Goal: Task Accomplishment & Management: Manage account settings

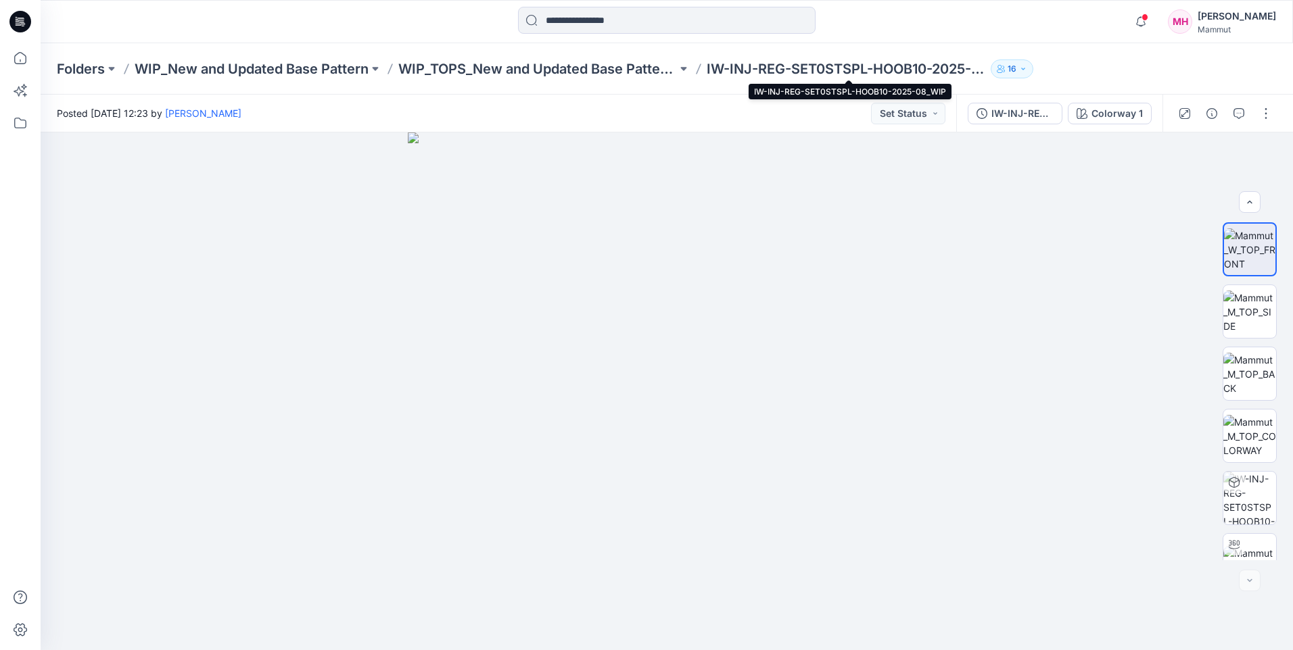
scroll to position [89, 0]
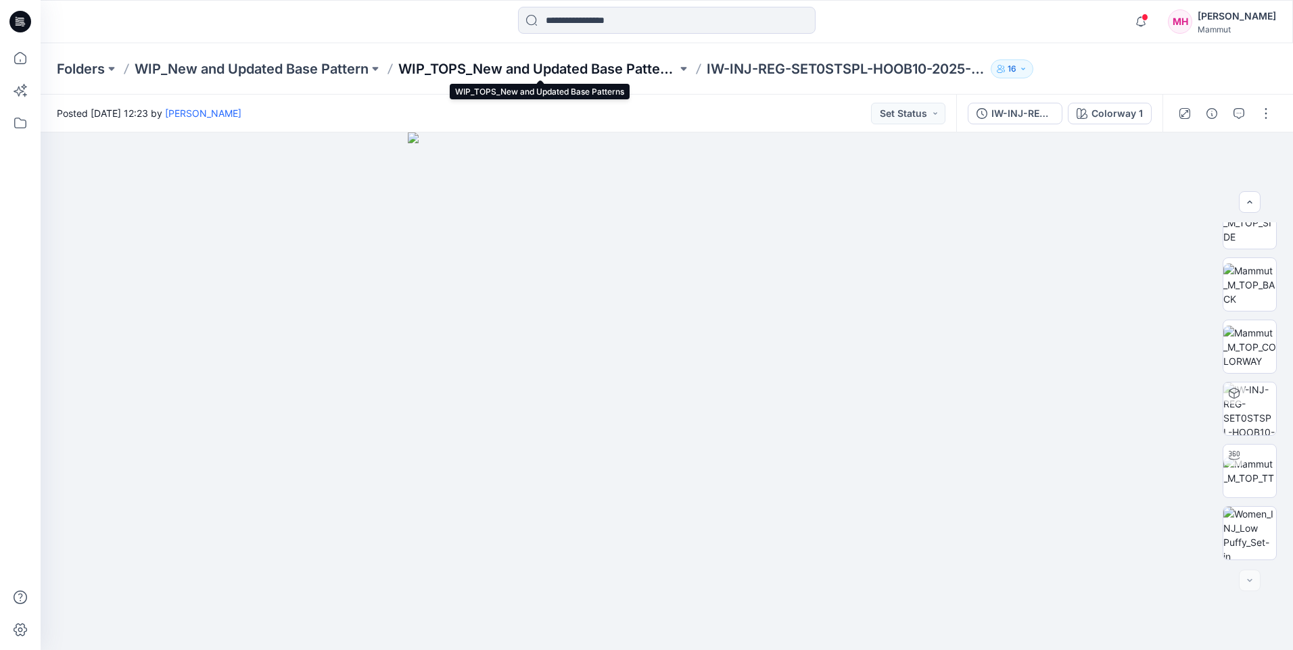
click at [612, 72] on p "WIP_TOPS_New and Updated Base Patterns" at bounding box center [537, 69] width 279 height 19
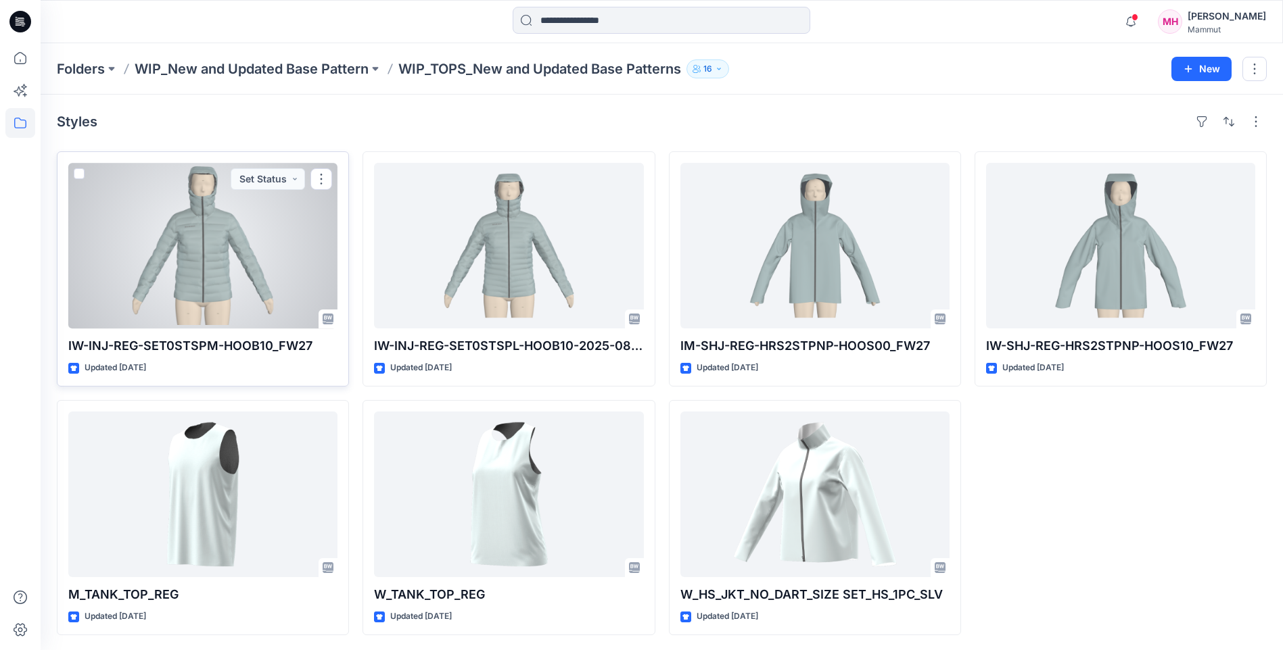
click at [182, 245] on div at bounding box center [202, 246] width 269 height 166
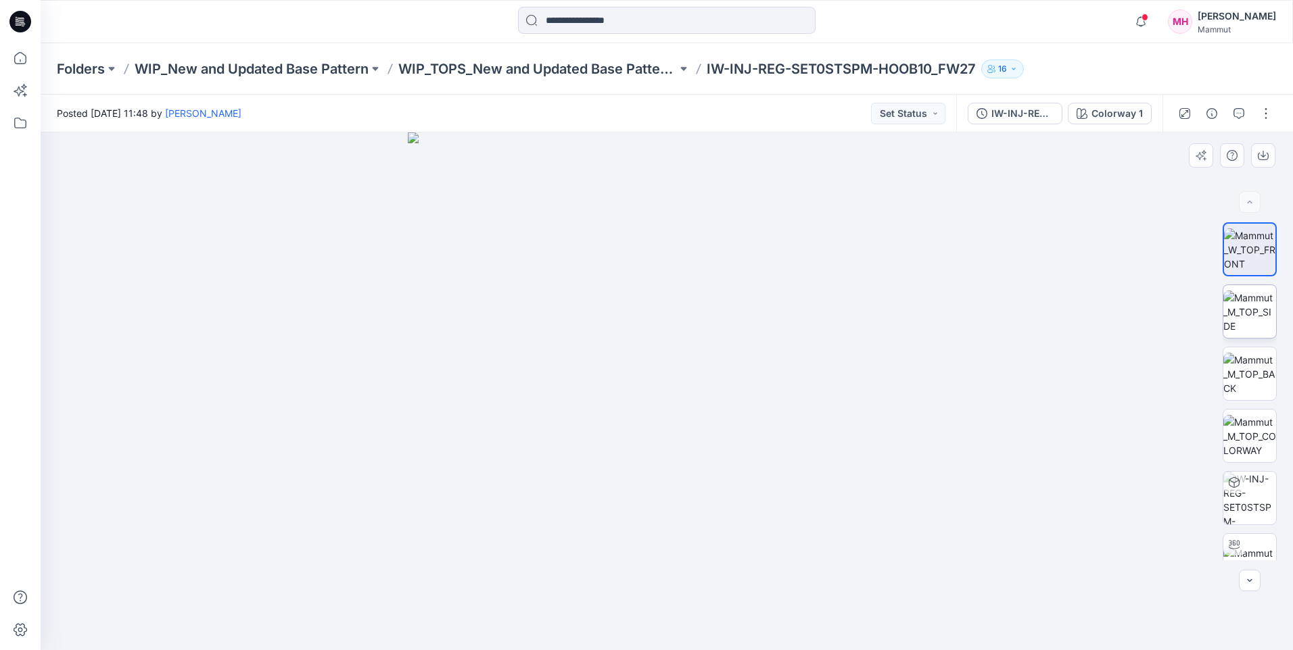
click at [1241, 302] on img at bounding box center [1249, 312] width 53 height 43
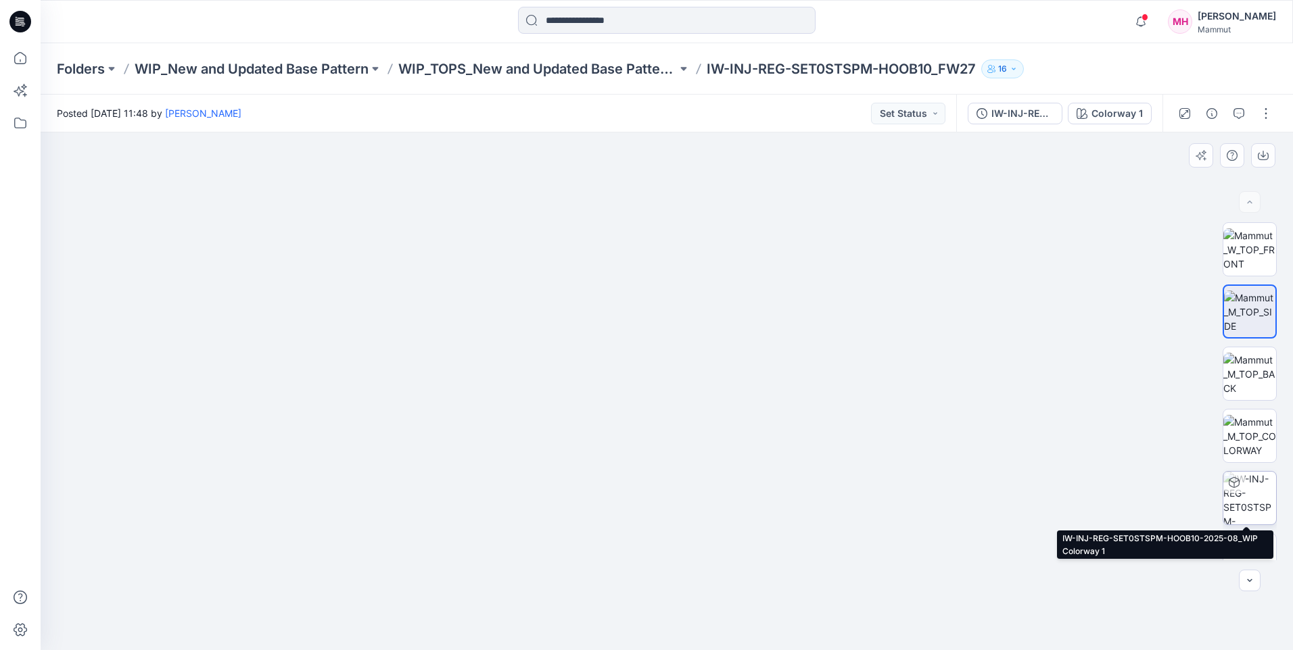
click at [1264, 494] on img at bounding box center [1249, 498] width 53 height 53
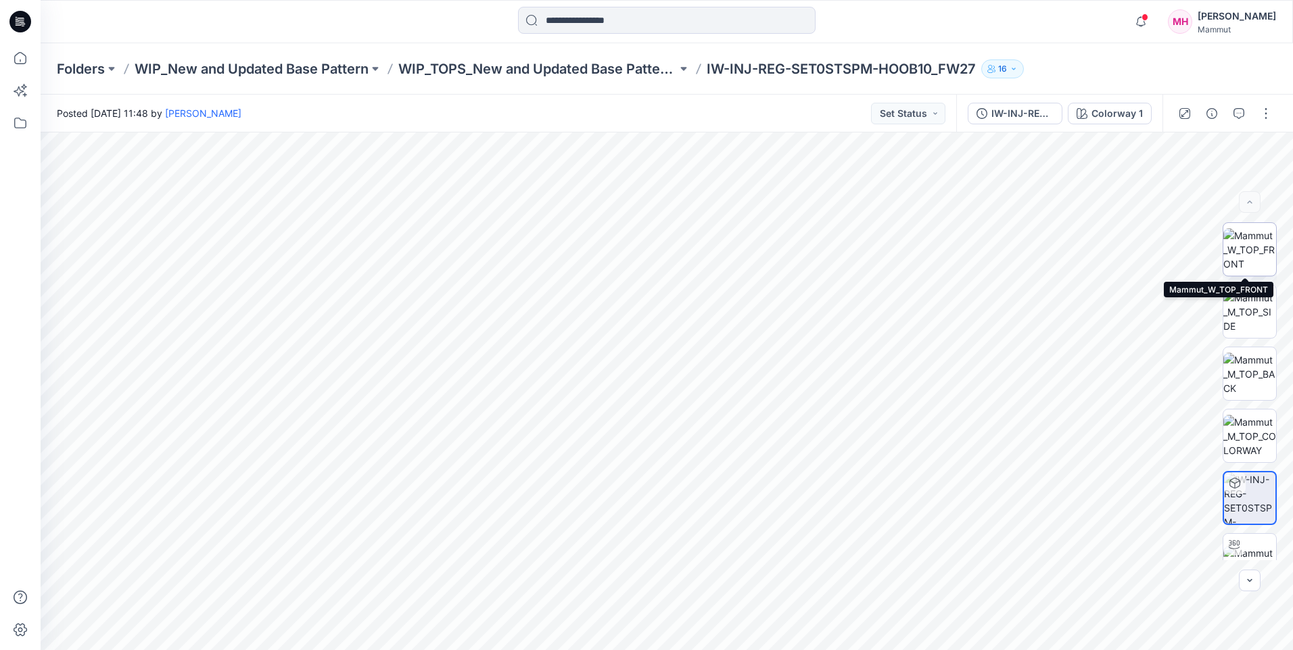
click at [1254, 237] on img at bounding box center [1249, 250] width 53 height 43
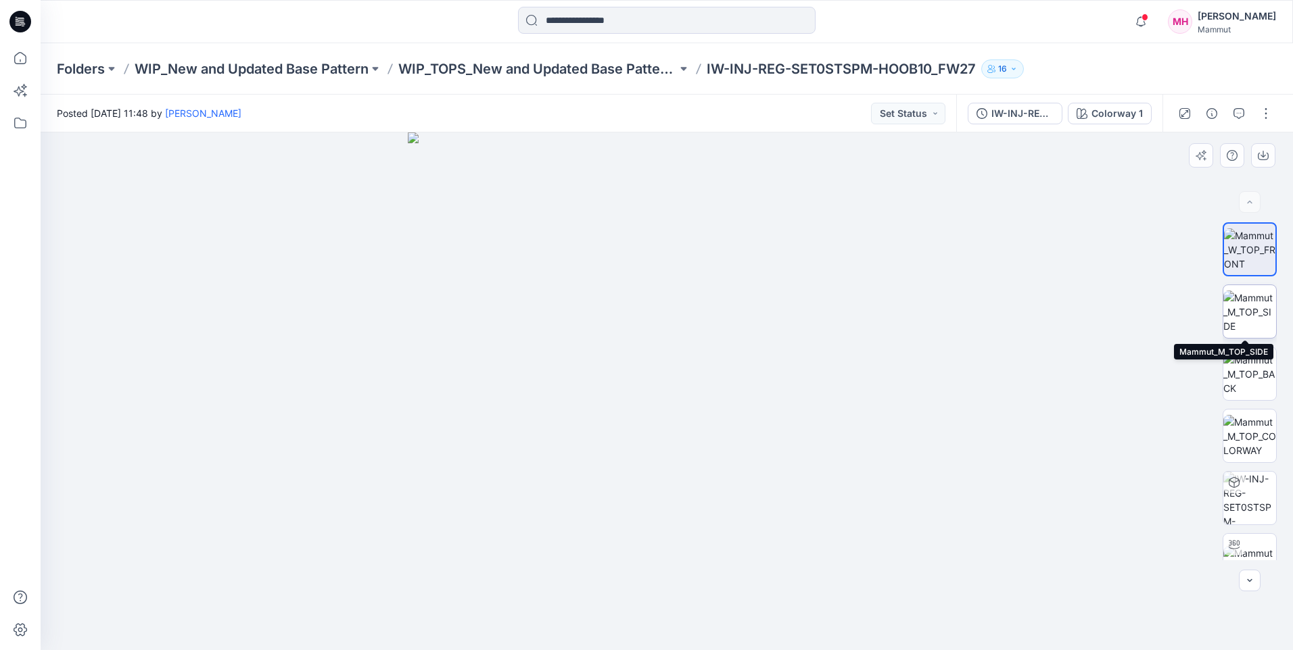
click at [1246, 309] on img at bounding box center [1249, 312] width 53 height 43
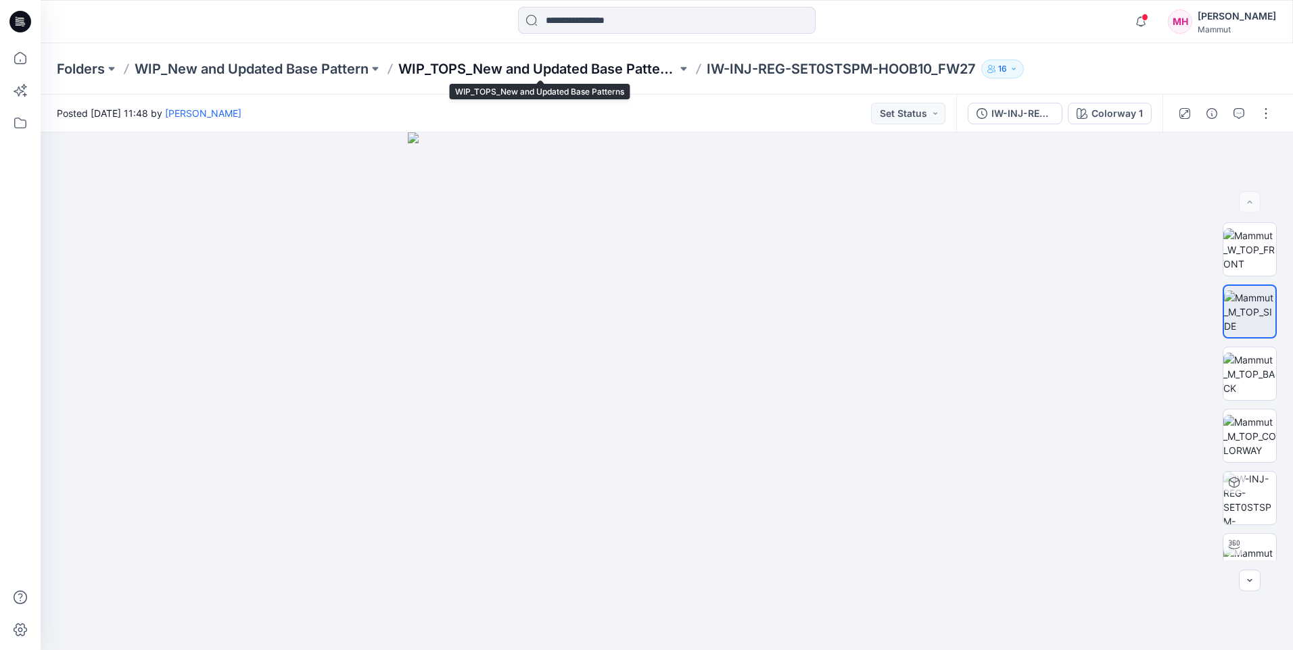
click at [542, 62] on p "WIP_TOPS_New and Updated Base Patterns" at bounding box center [537, 69] width 279 height 19
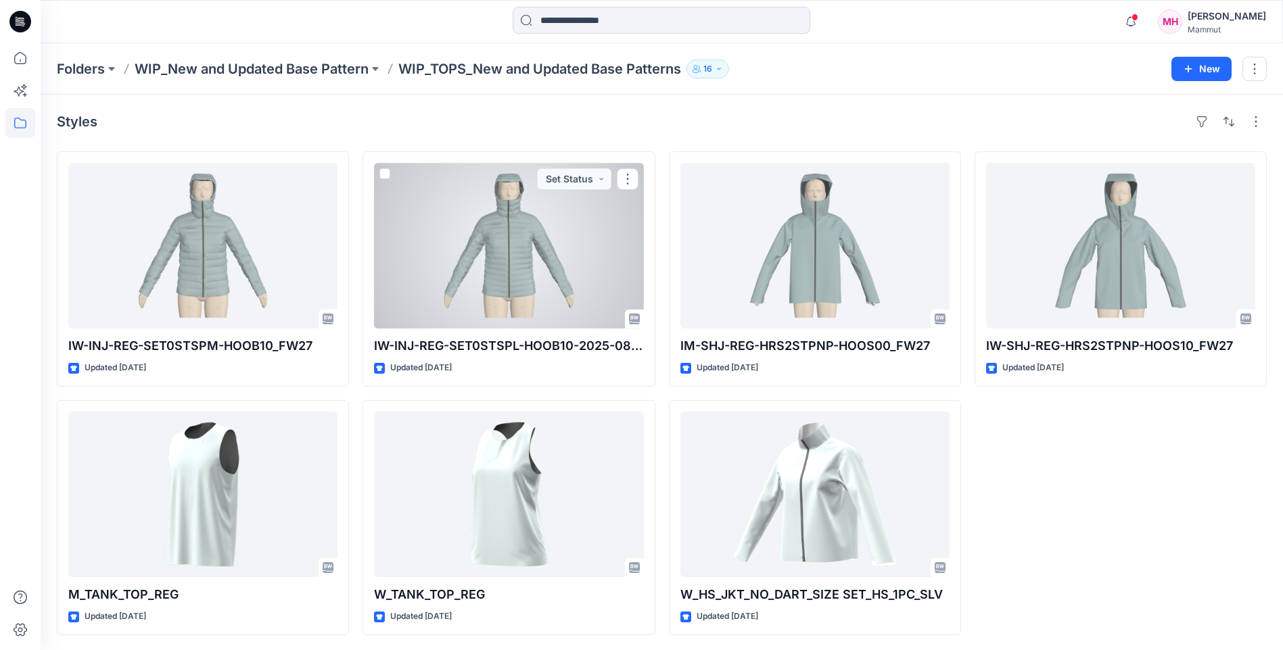
click at [515, 259] on div at bounding box center [508, 246] width 269 height 166
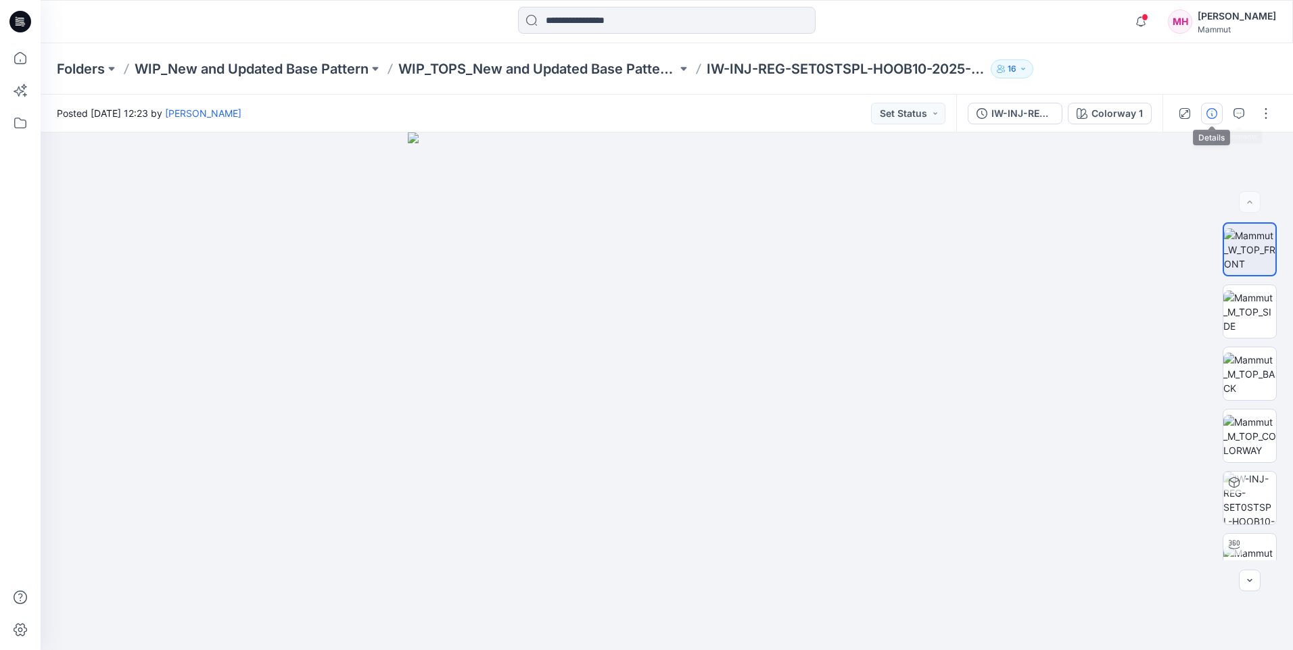
click at [1214, 113] on icon "button" at bounding box center [1211, 113] width 11 height 11
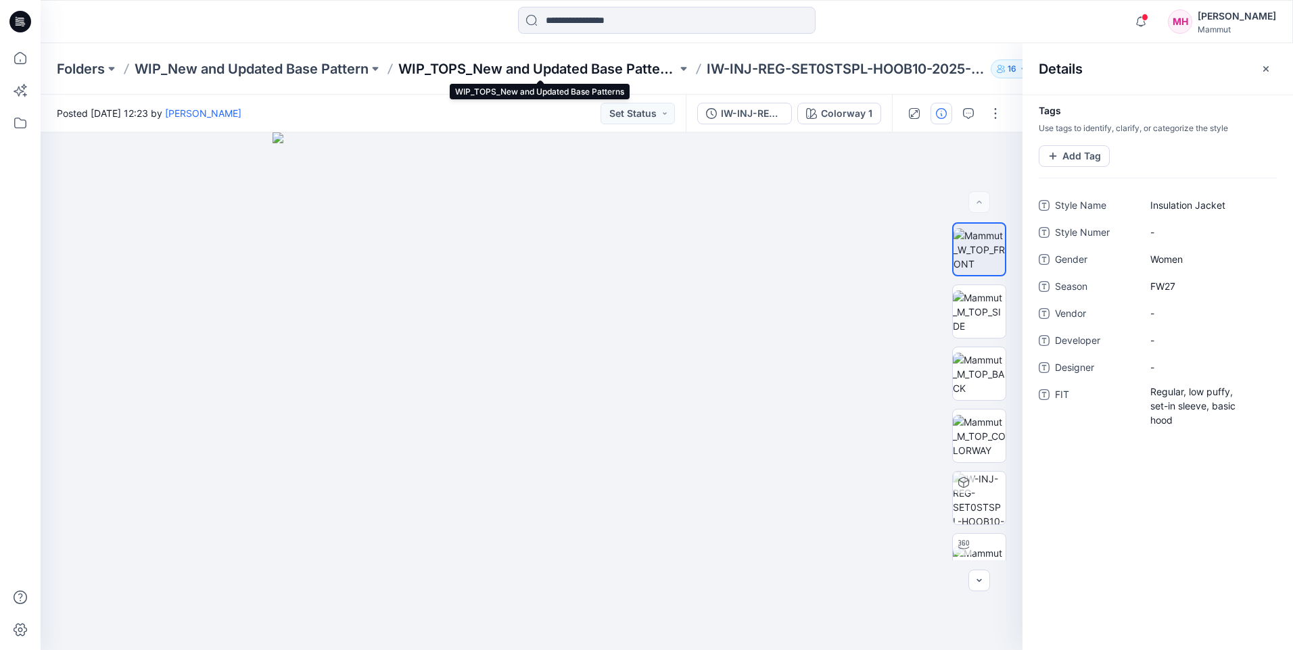
click at [481, 70] on p "WIP_TOPS_New and Updated Base Patterns" at bounding box center [537, 69] width 279 height 19
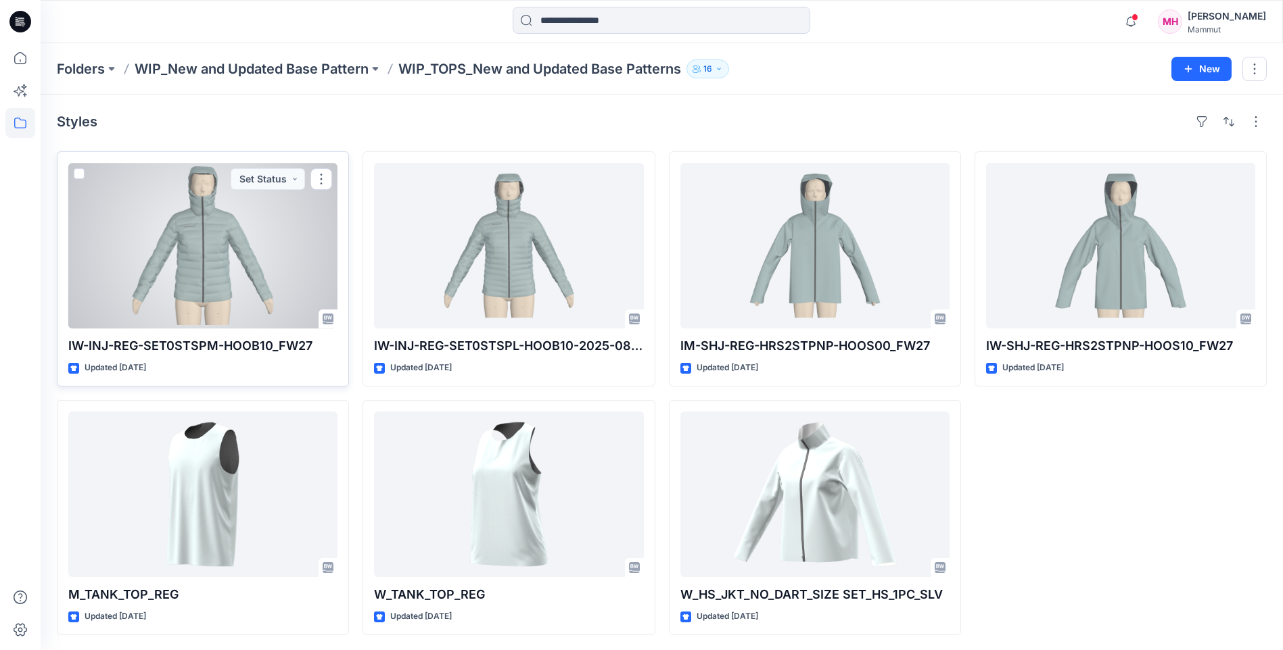
click at [259, 234] on div at bounding box center [202, 246] width 269 height 166
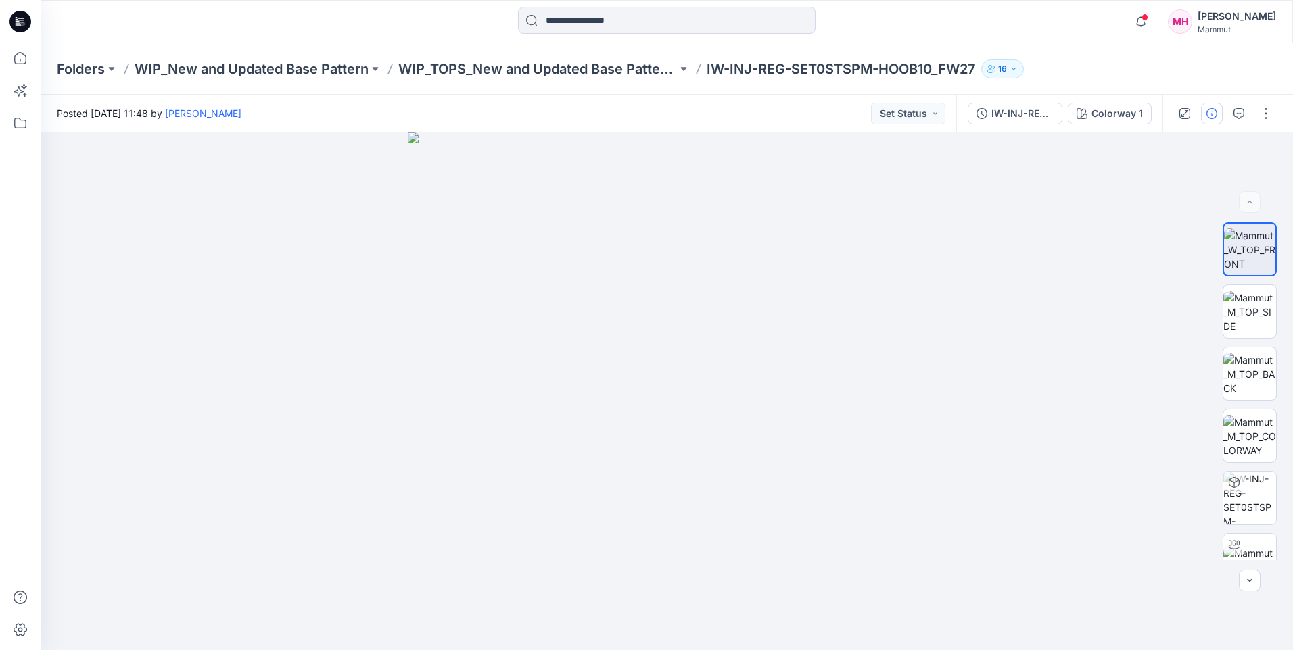
click at [1212, 114] on icon "button" at bounding box center [1211, 113] width 11 height 11
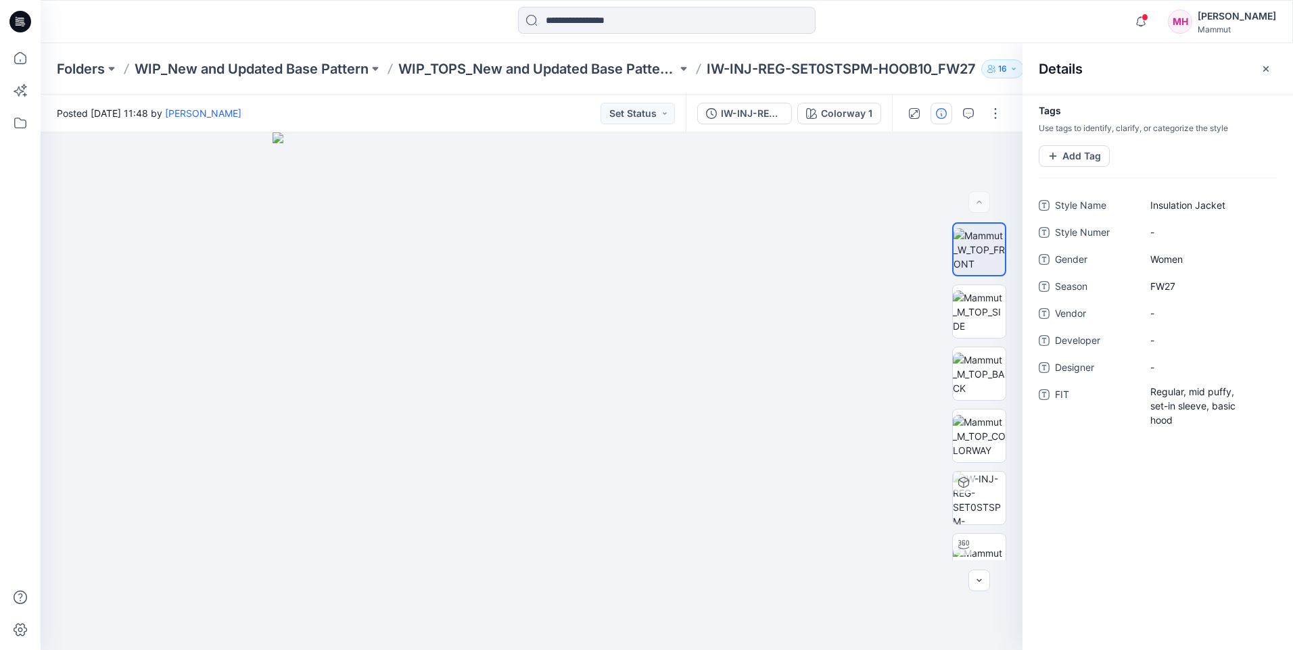
click at [1277, 68] on div "Details" at bounding box center [1157, 68] width 270 height 51
click at [1269, 68] on icon "button" at bounding box center [1265, 69] width 11 height 11
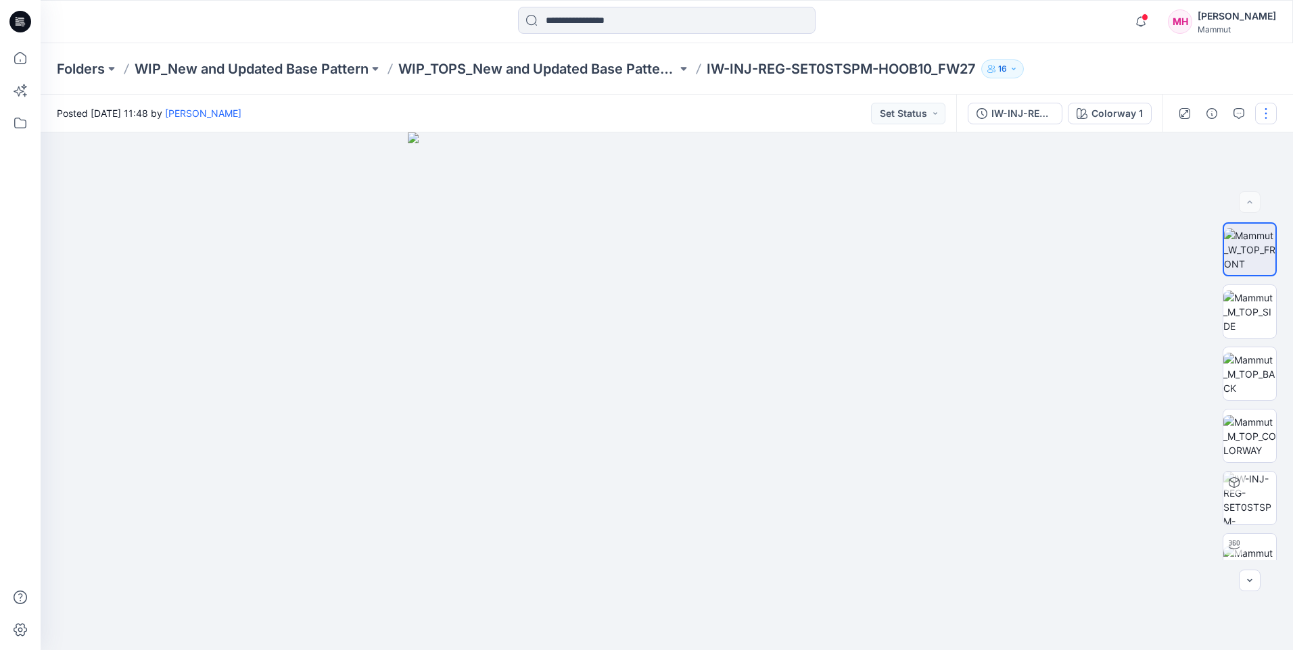
click at [1261, 112] on button "button" at bounding box center [1266, 114] width 22 height 22
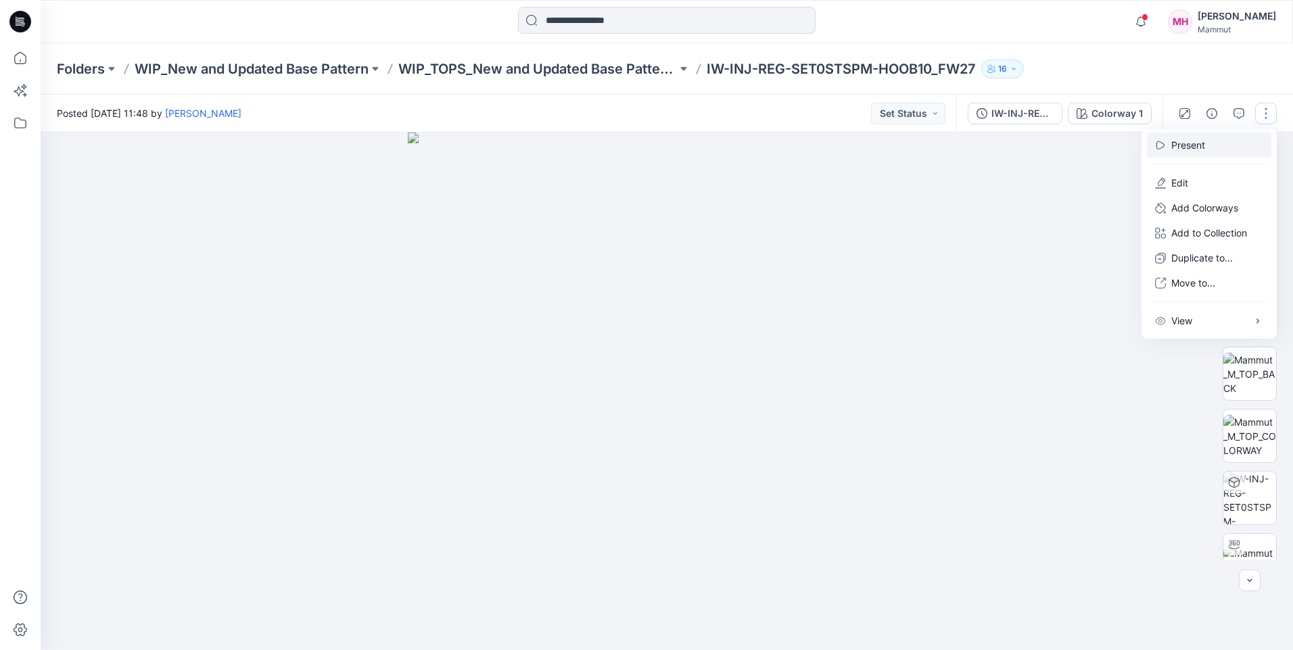
click at [1221, 145] on button "Present" at bounding box center [1209, 145] width 124 height 25
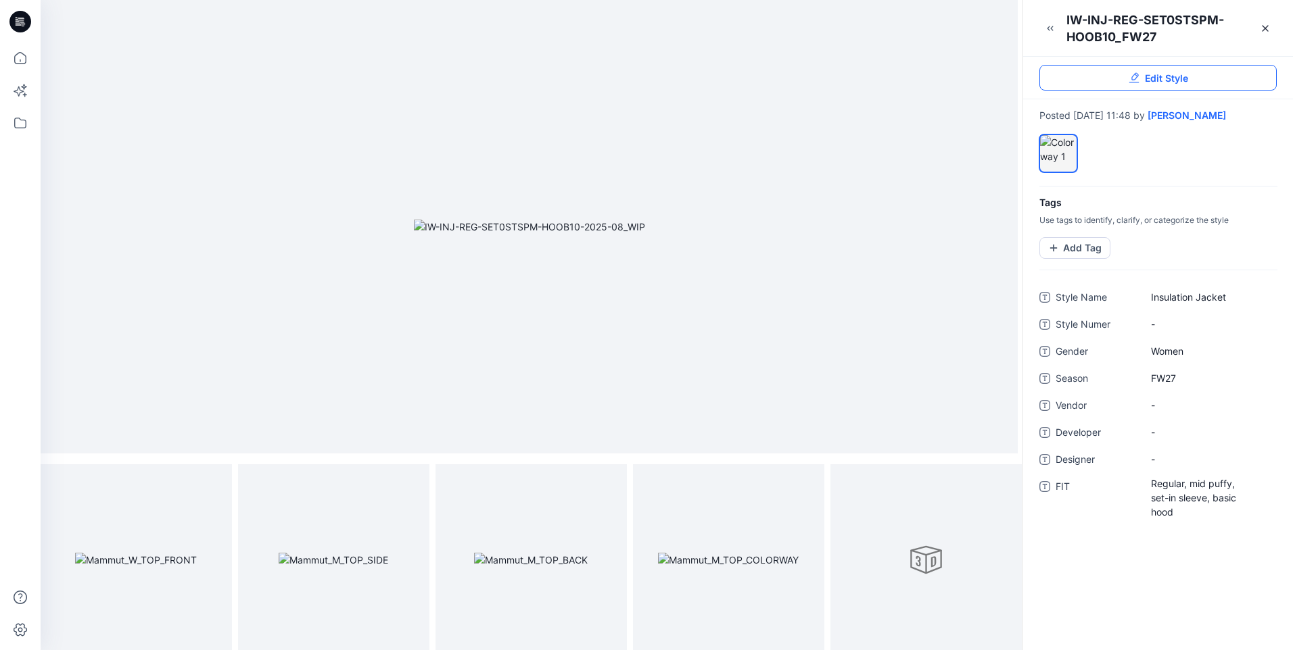
click at [1174, 77] on span "Edit Style" at bounding box center [1166, 78] width 43 height 14
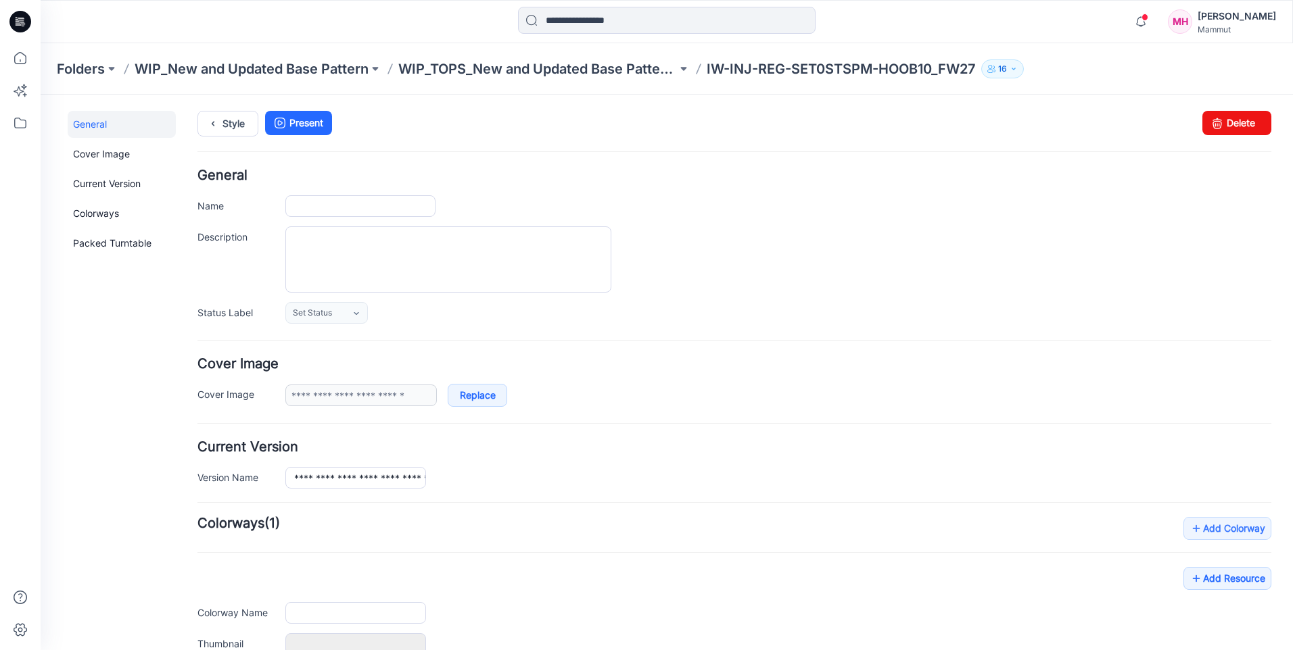
type input "**********"
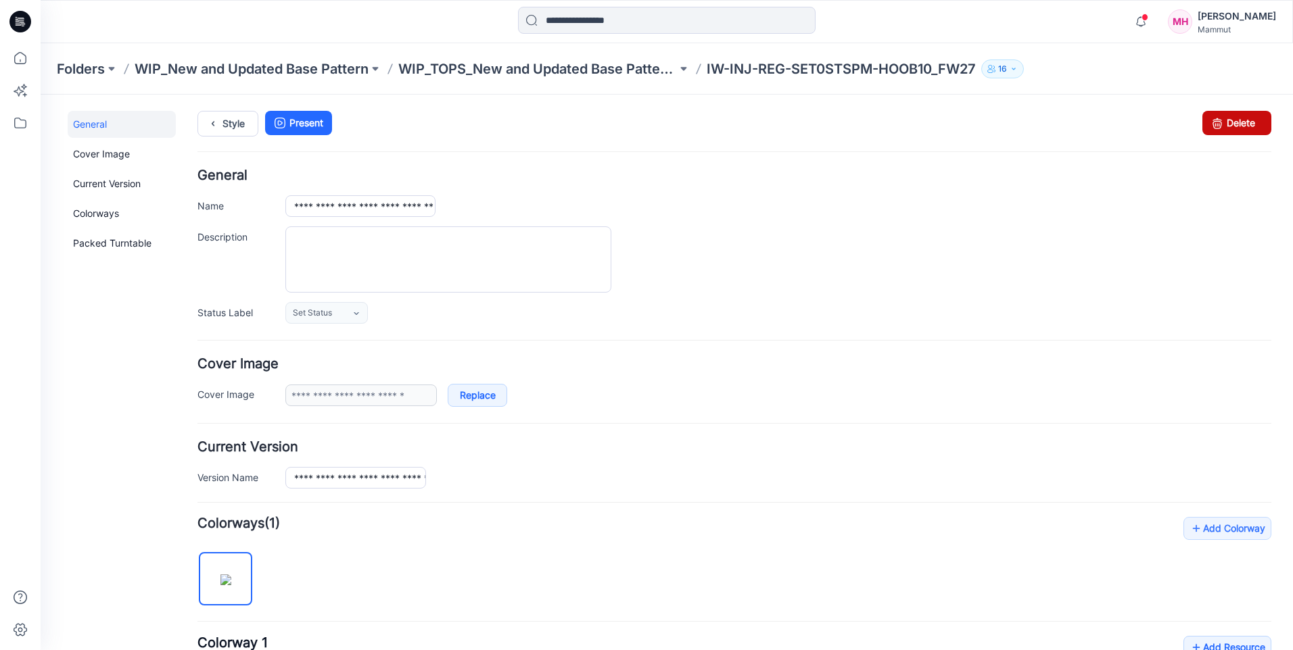
drag, startPoint x: 1210, startPoint y: 127, endPoint x: 736, endPoint y: 163, distance: 476.0
click at [1210, 127] on icon at bounding box center [1217, 123] width 19 height 24
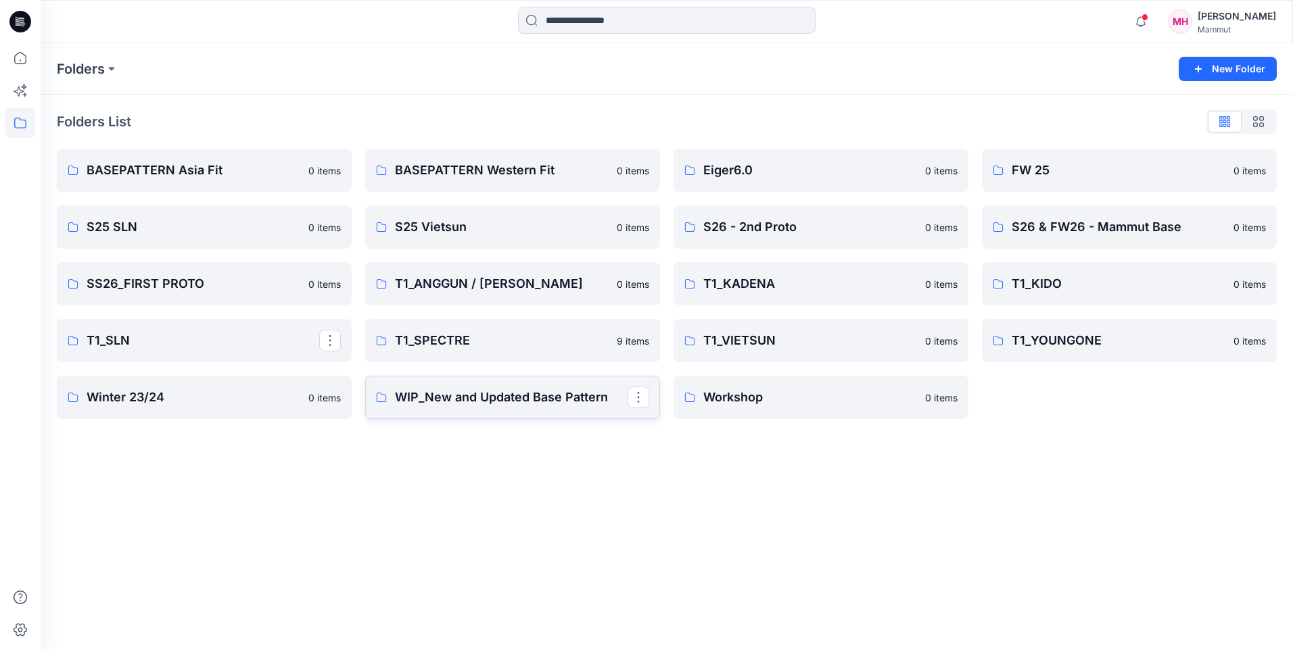
click at [475, 397] on p "WIP_New and Updated Base Pattern" at bounding box center [511, 397] width 233 height 19
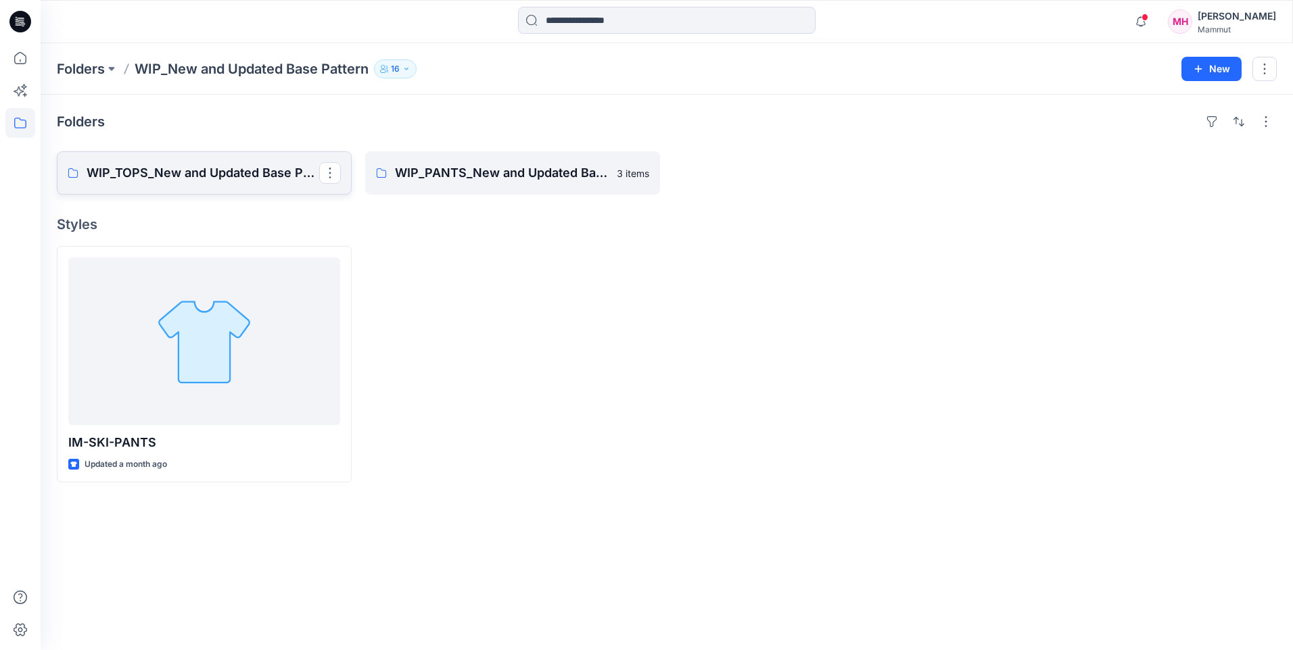
click at [210, 182] on p "WIP_TOPS_New and Updated Base Patterns" at bounding box center [203, 173] width 233 height 19
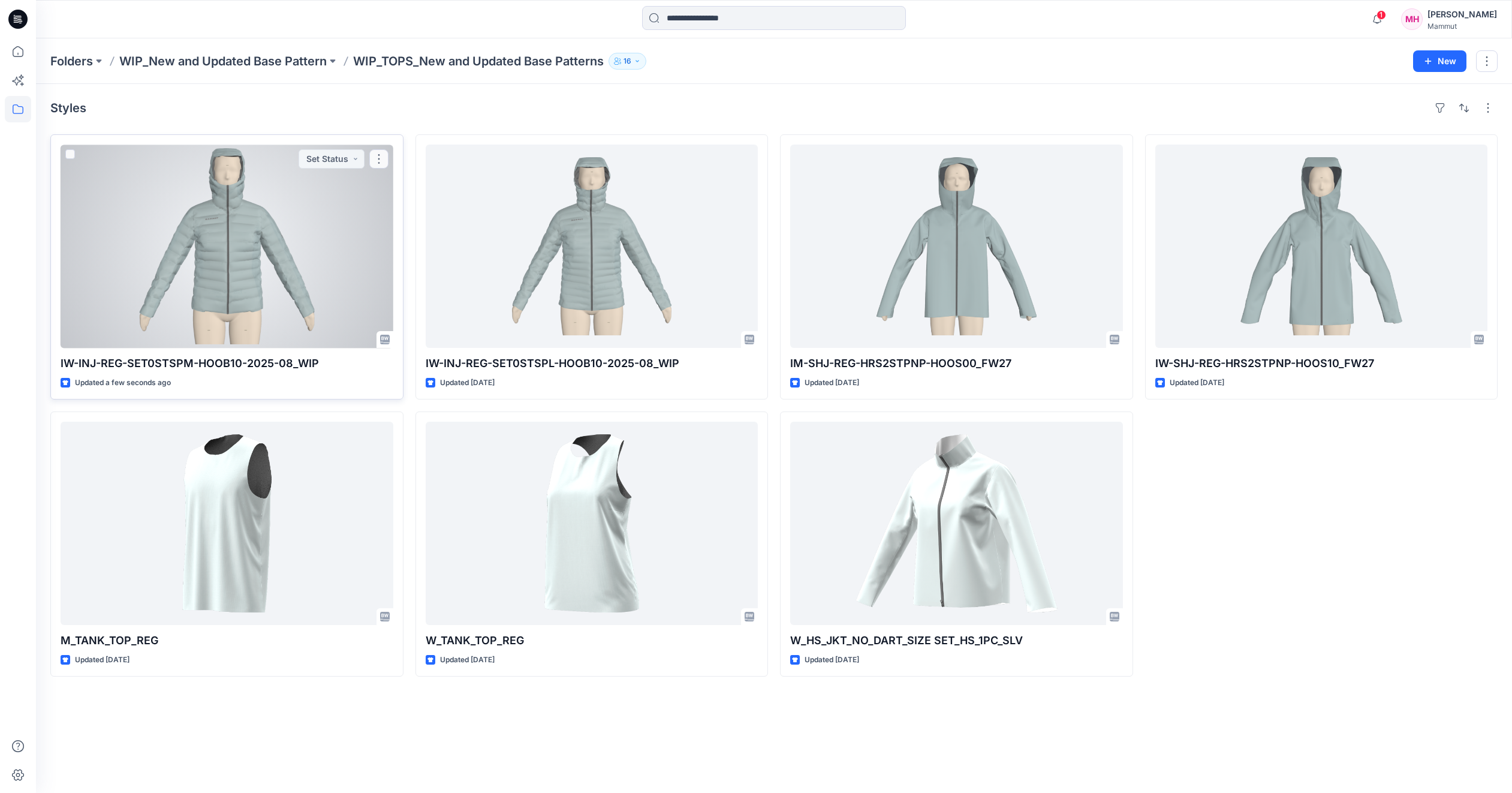
click at [248, 301] on div at bounding box center [226, 246] width 333 height 203
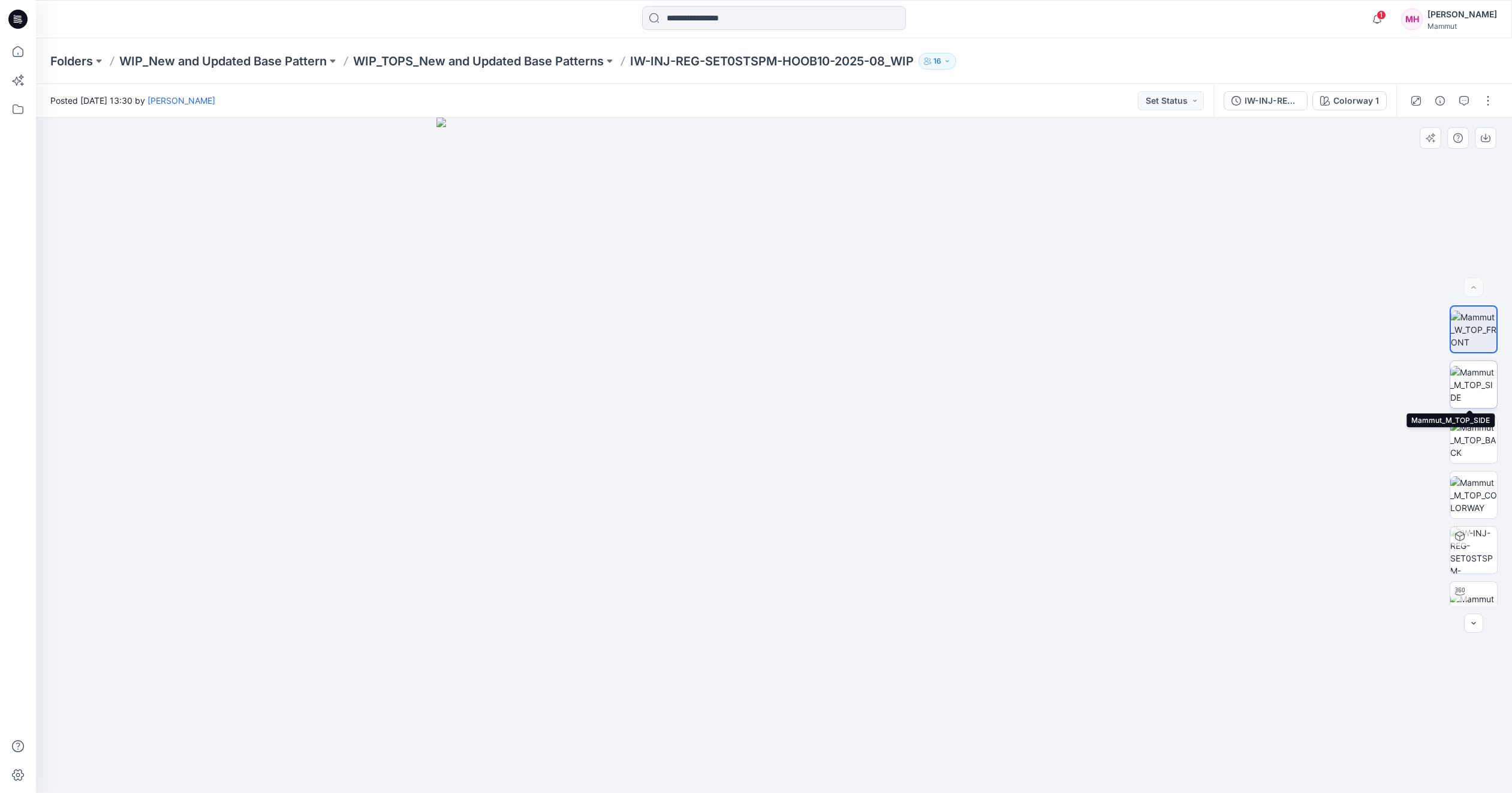
click at [1469, 388] on img at bounding box center [1474, 384] width 47 height 38
click at [1461, 438] on img at bounding box center [1474, 440] width 47 height 38
click at [1477, 490] on img at bounding box center [1474, 495] width 47 height 38
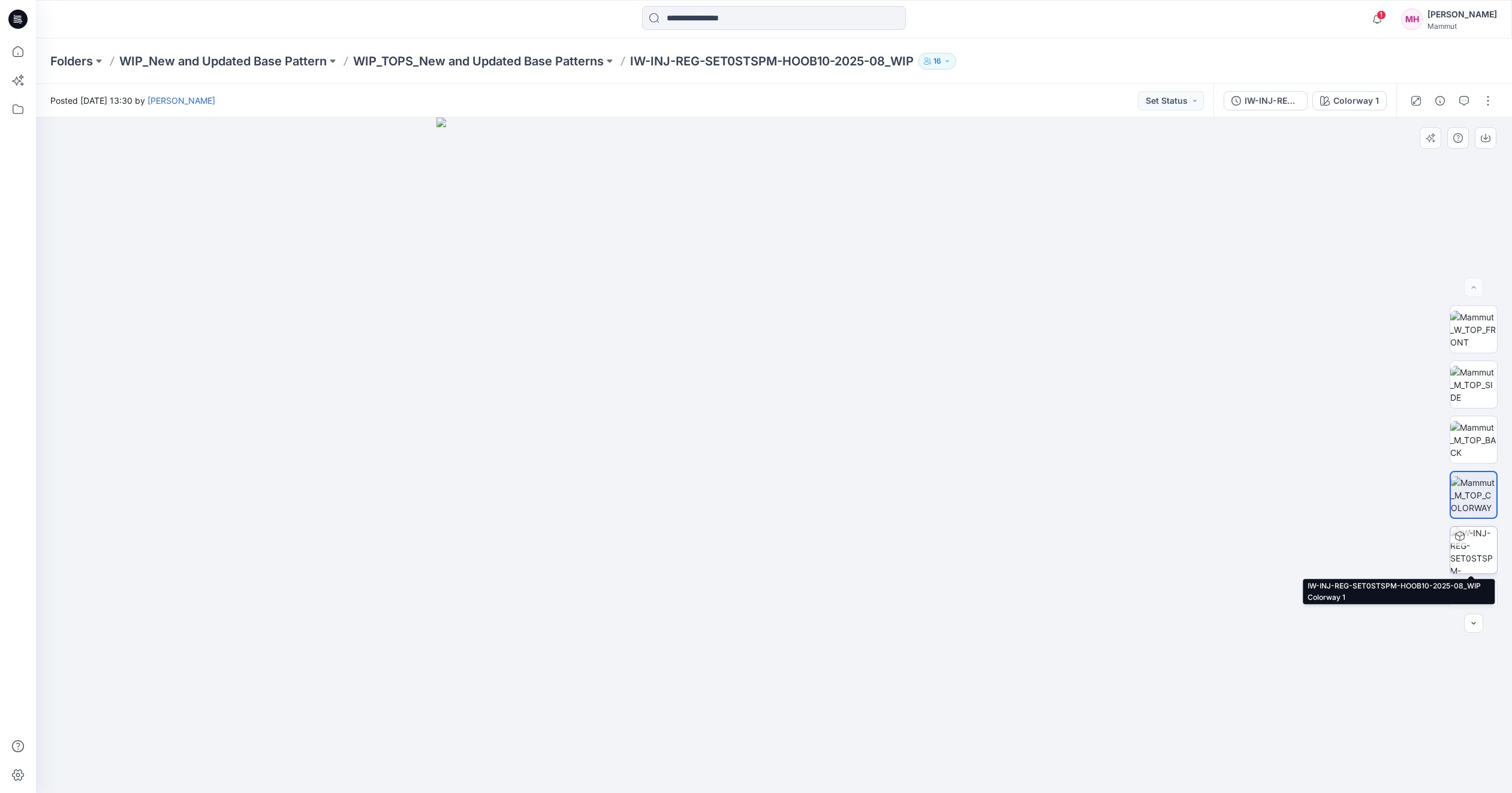
click at [1473, 553] on img at bounding box center [1474, 550] width 47 height 47
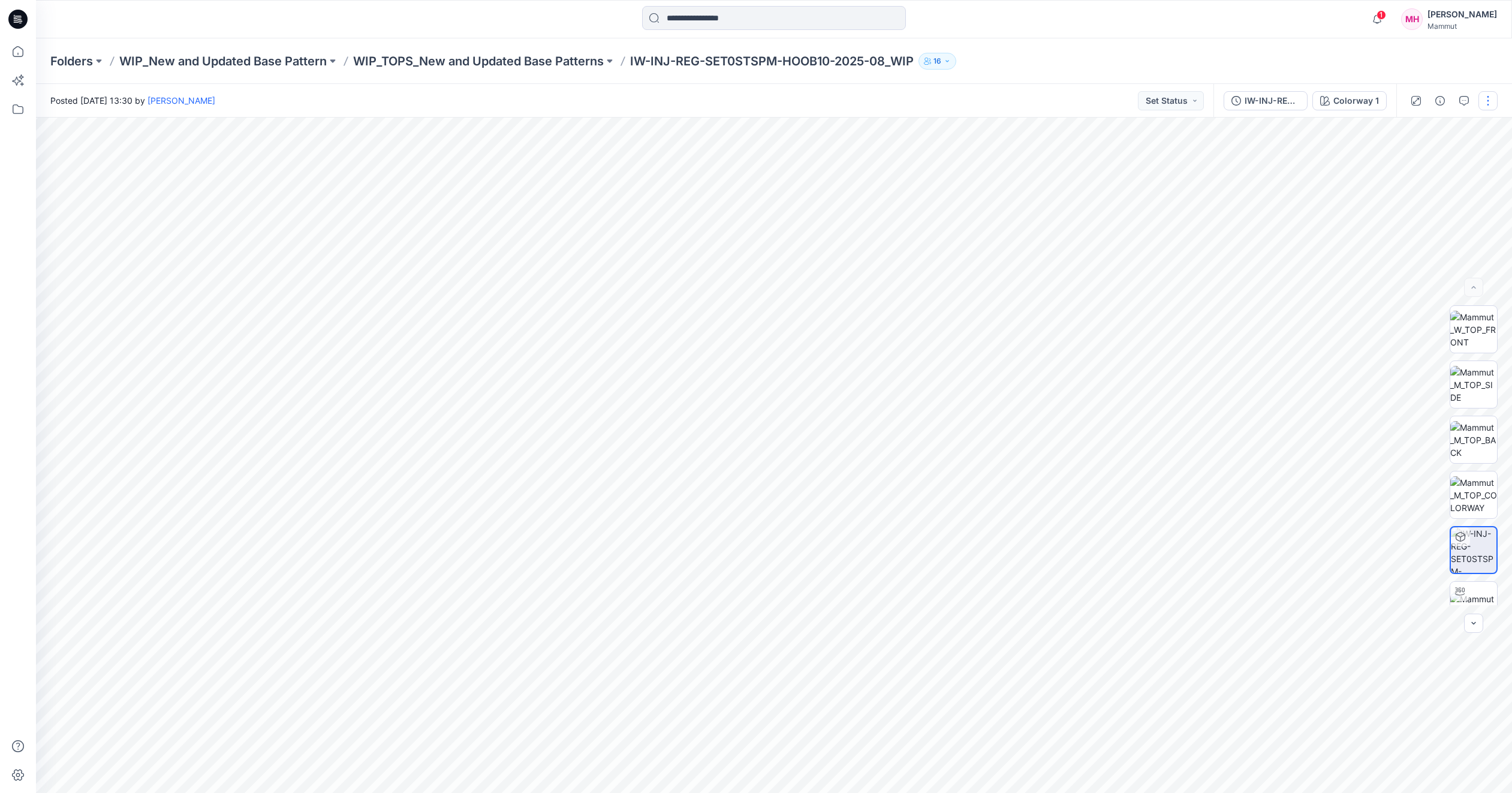
click at [1488, 96] on button "button" at bounding box center [1488, 101] width 20 height 20
click at [1402, 160] on button "Edit" at bounding box center [1438, 161] width 110 height 22
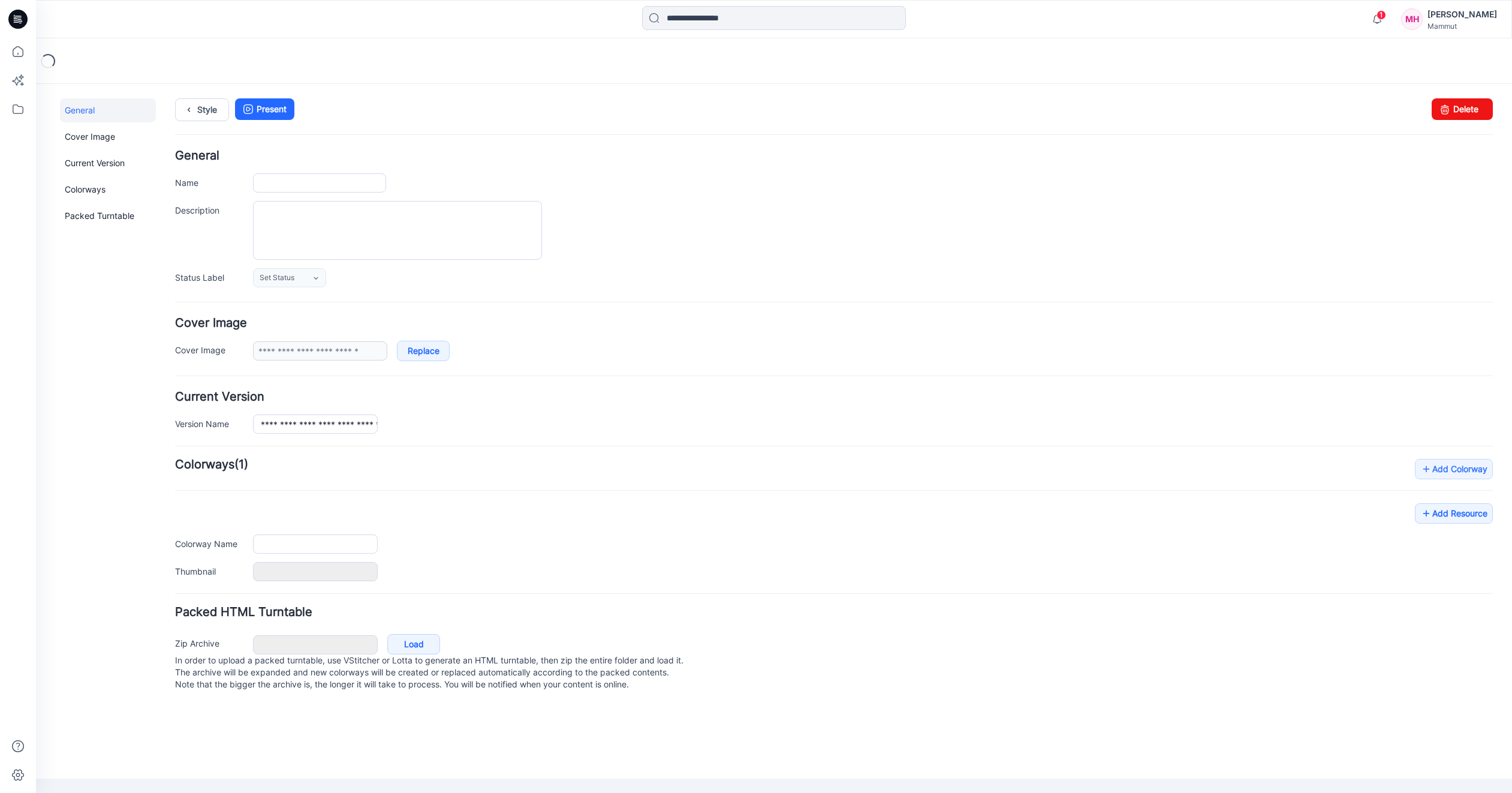
type input "**********"
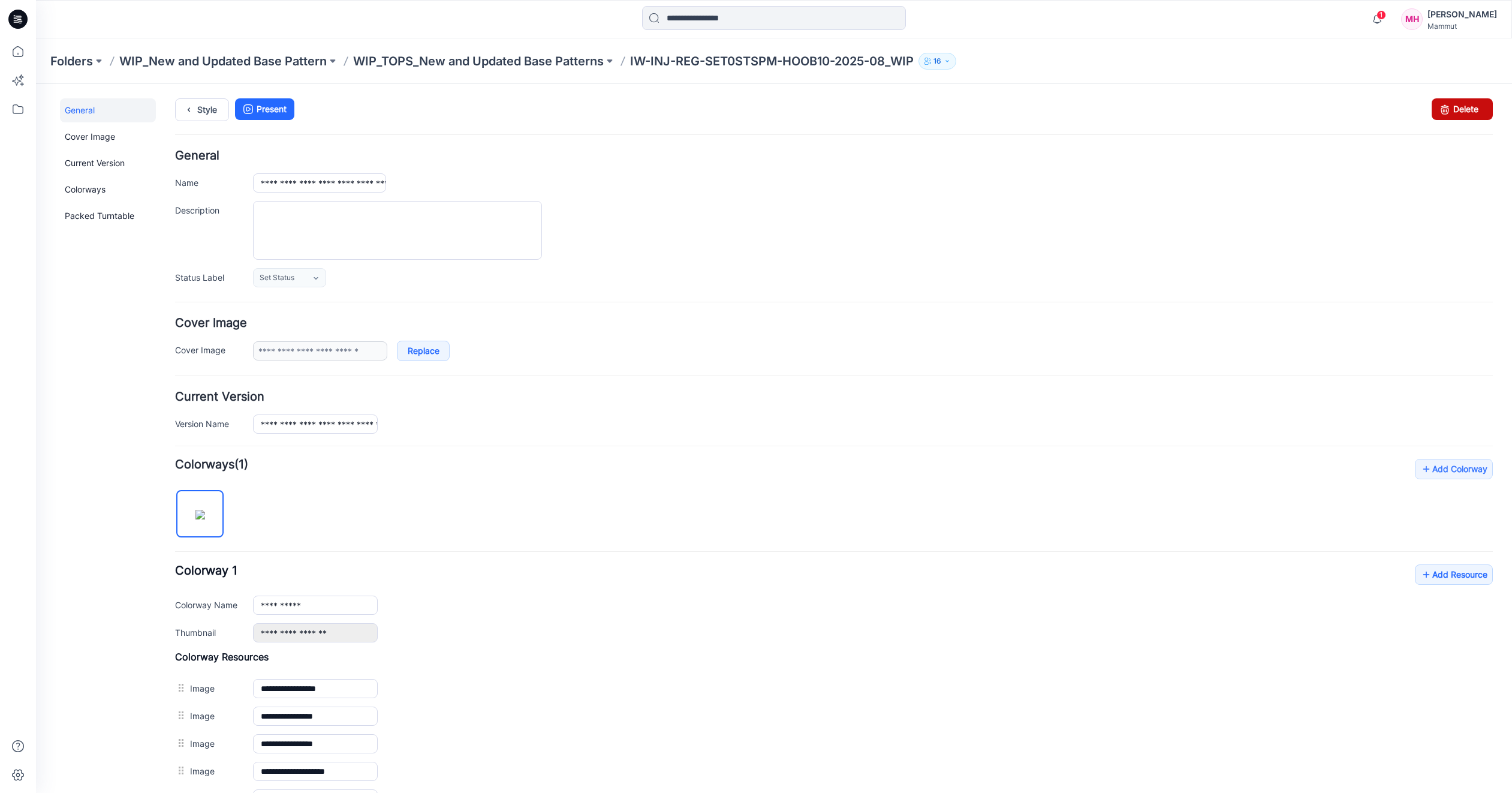
drag, startPoint x: 853, startPoint y: 151, endPoint x: 1450, endPoint y: 103, distance: 598.9
click at [1450, 103] on link "Delete" at bounding box center [1462, 109] width 61 height 21
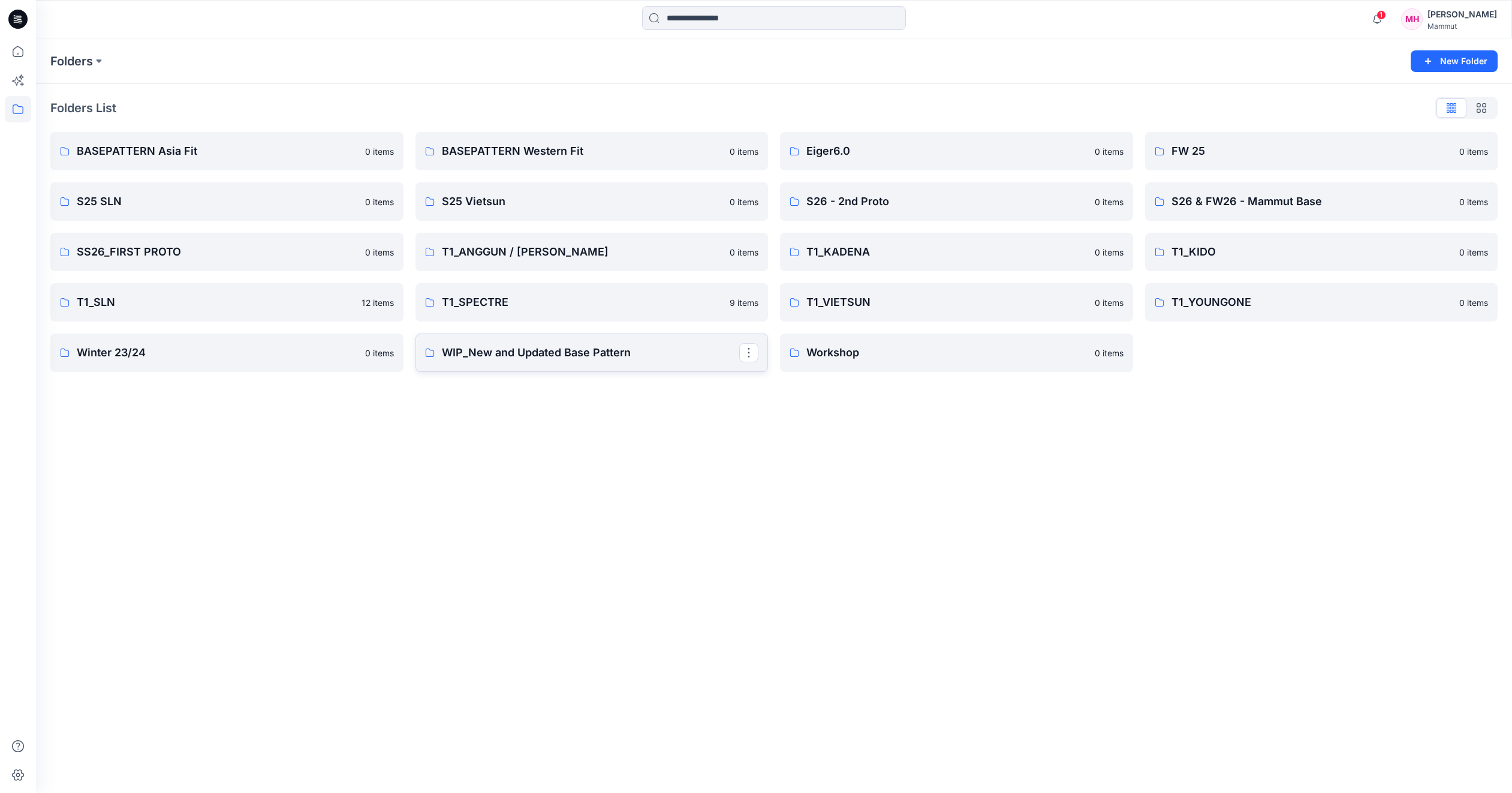
click at [513, 359] on p "WIP_New and Updated Base Pattern" at bounding box center [591, 352] width 298 height 17
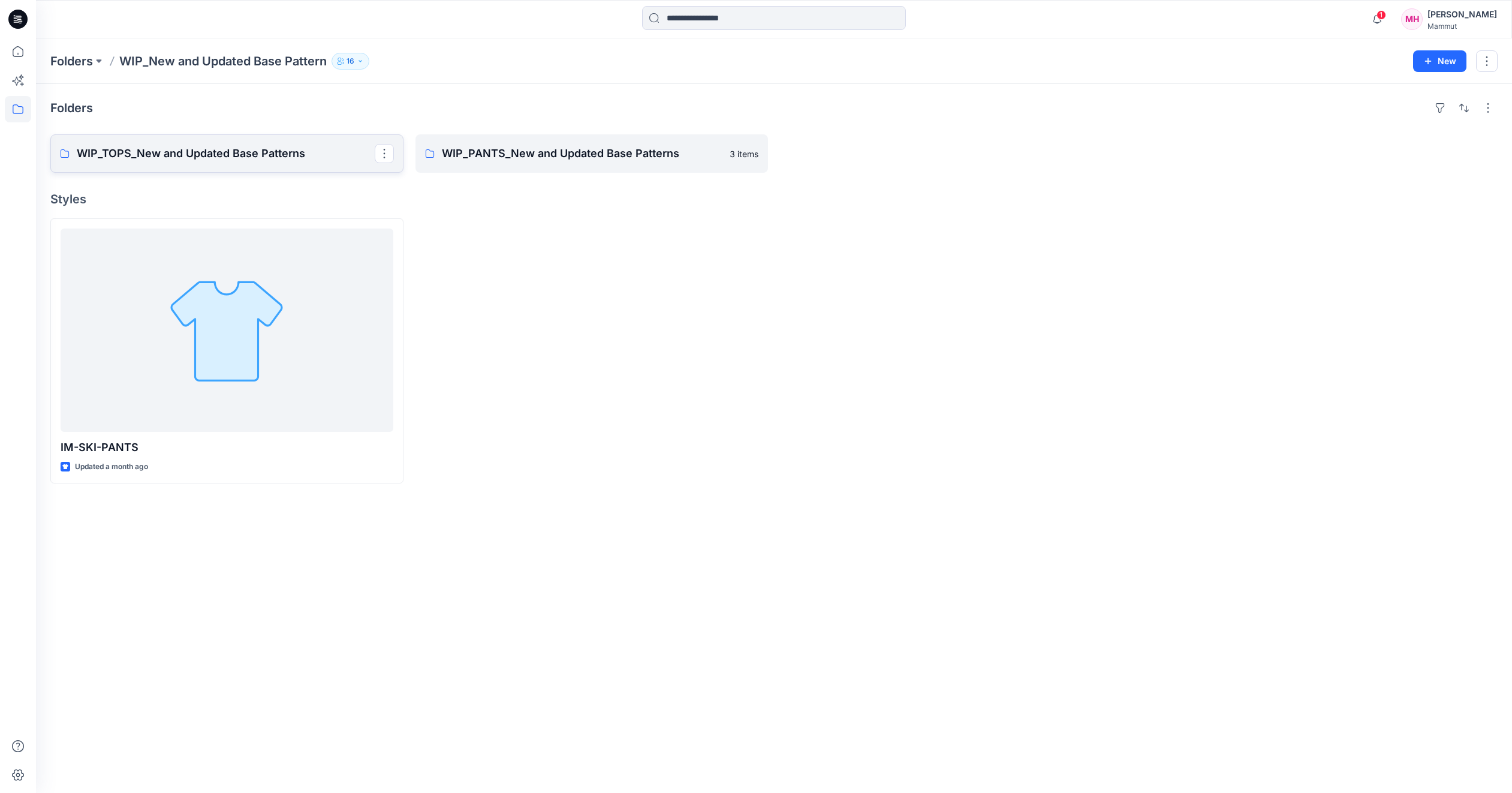
click at [199, 154] on p "WIP_TOPS_New and Updated Base Patterns" at bounding box center [226, 153] width 298 height 17
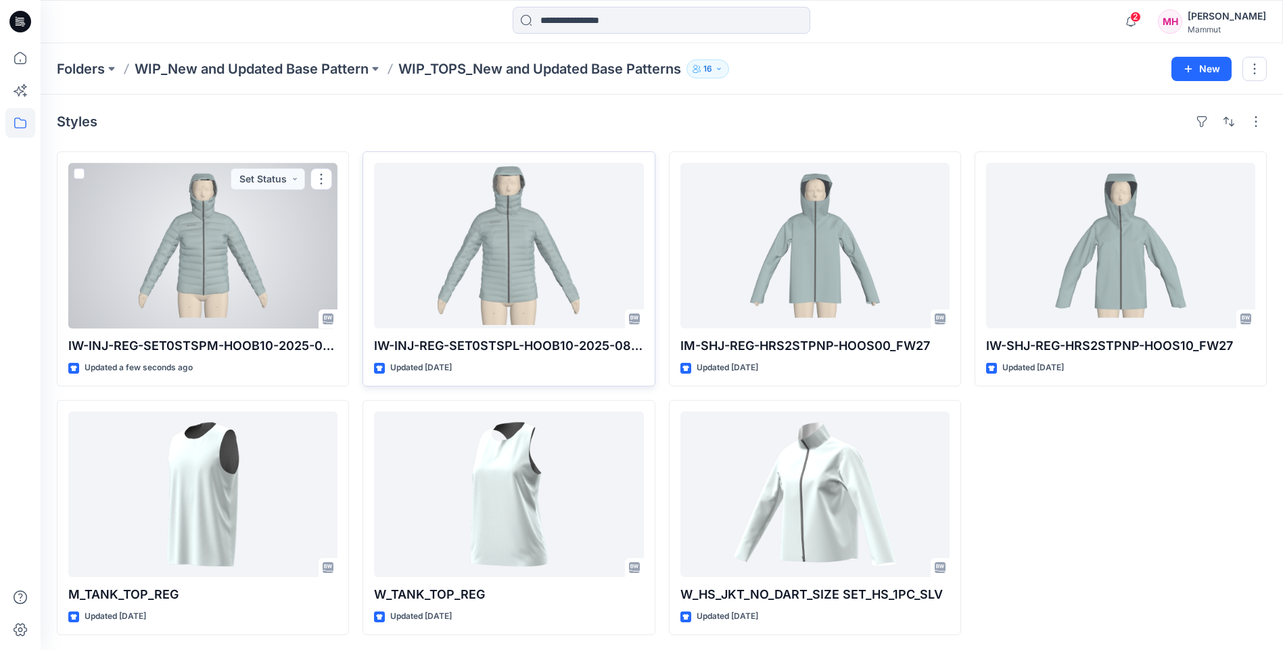
click at [203, 245] on div at bounding box center [202, 246] width 269 height 166
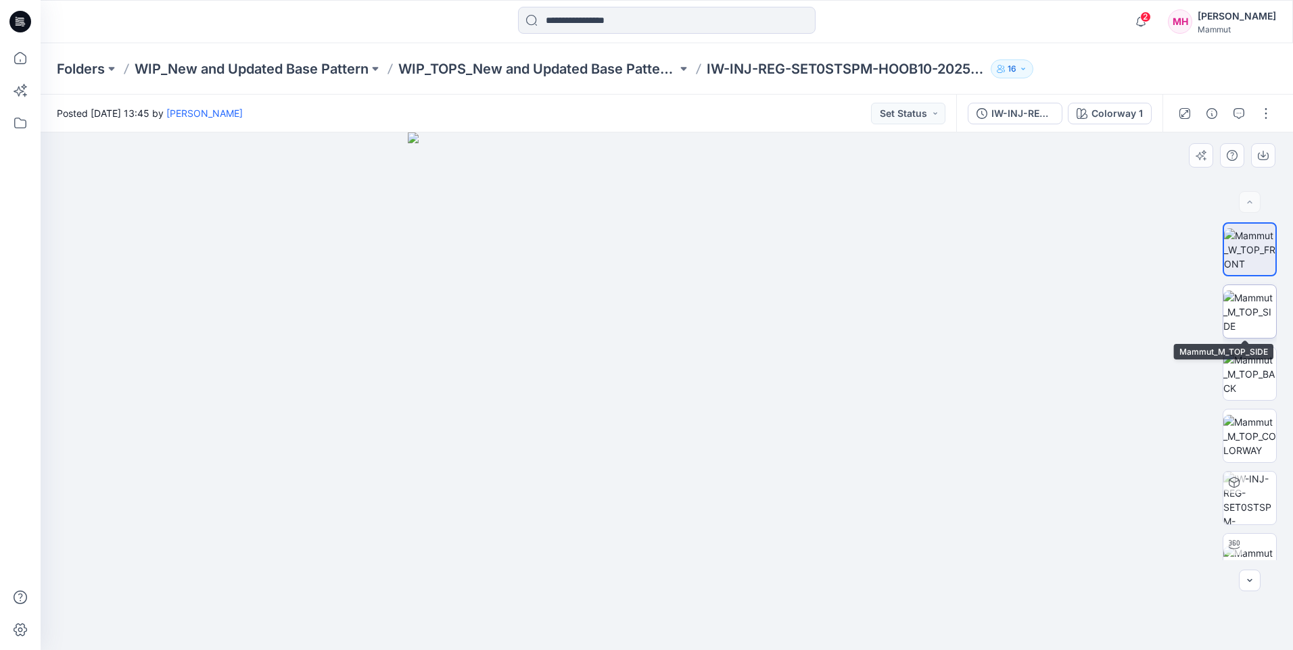
click at [1248, 305] on img at bounding box center [1249, 312] width 53 height 43
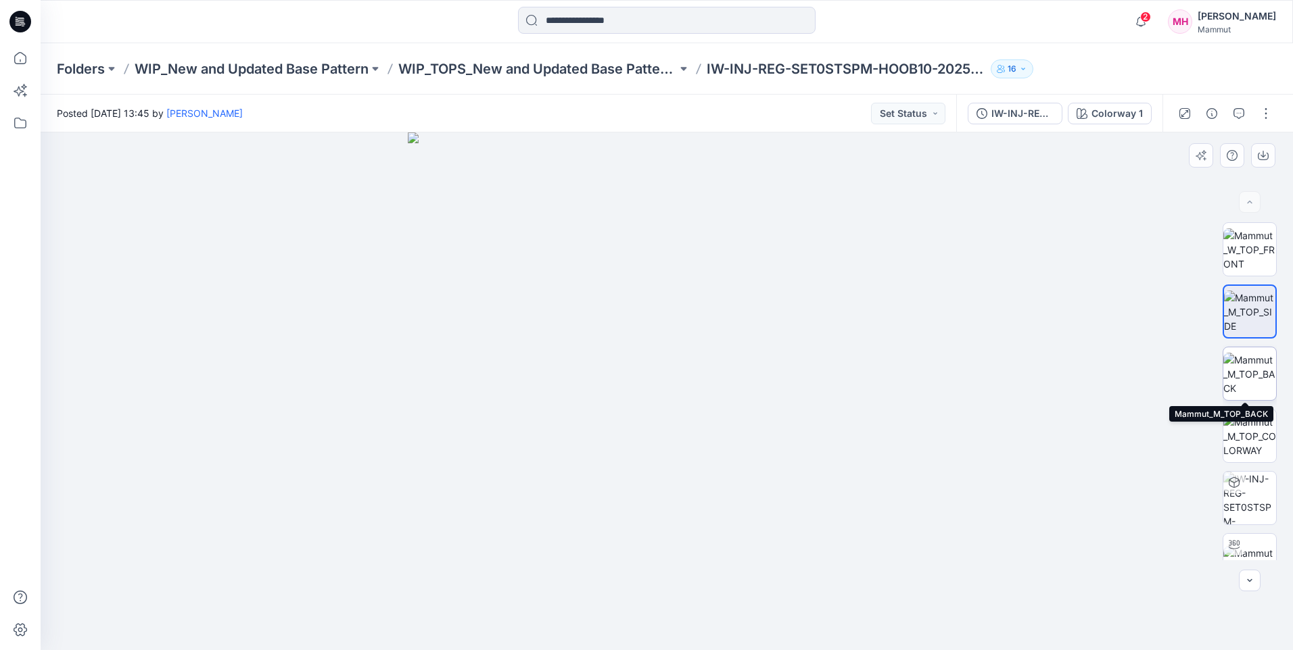
click at [1248, 379] on img at bounding box center [1249, 374] width 53 height 43
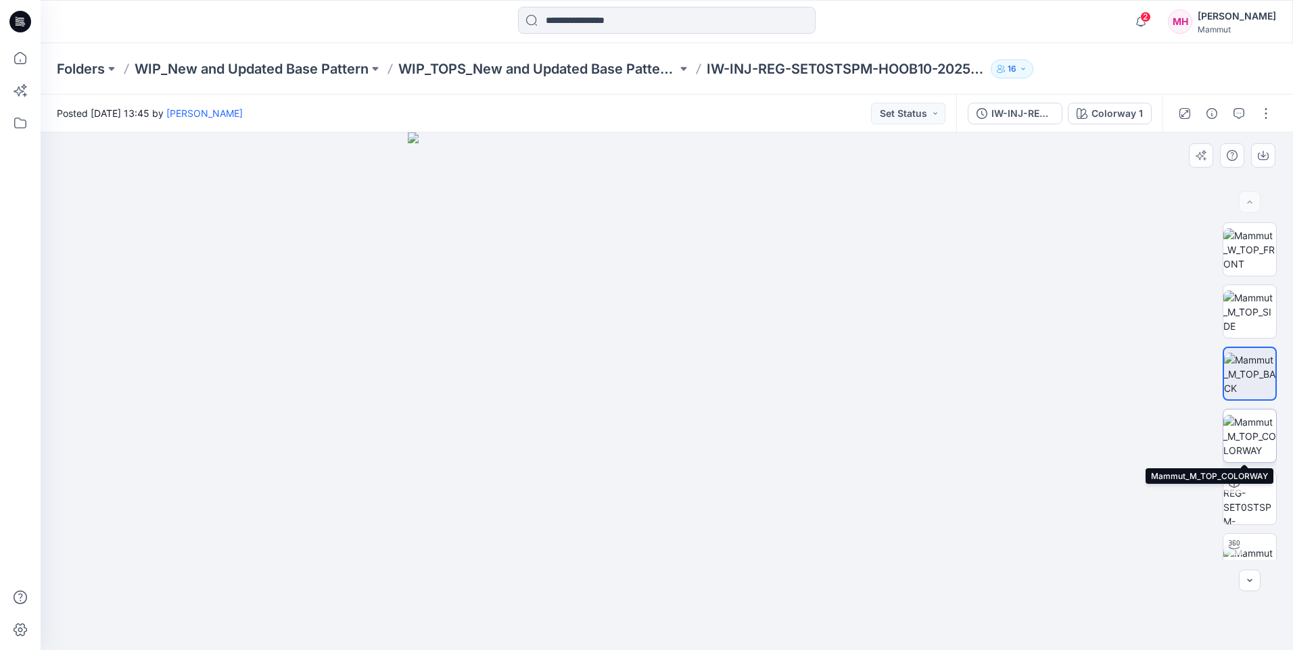
click at [1252, 433] on img at bounding box center [1249, 436] width 53 height 43
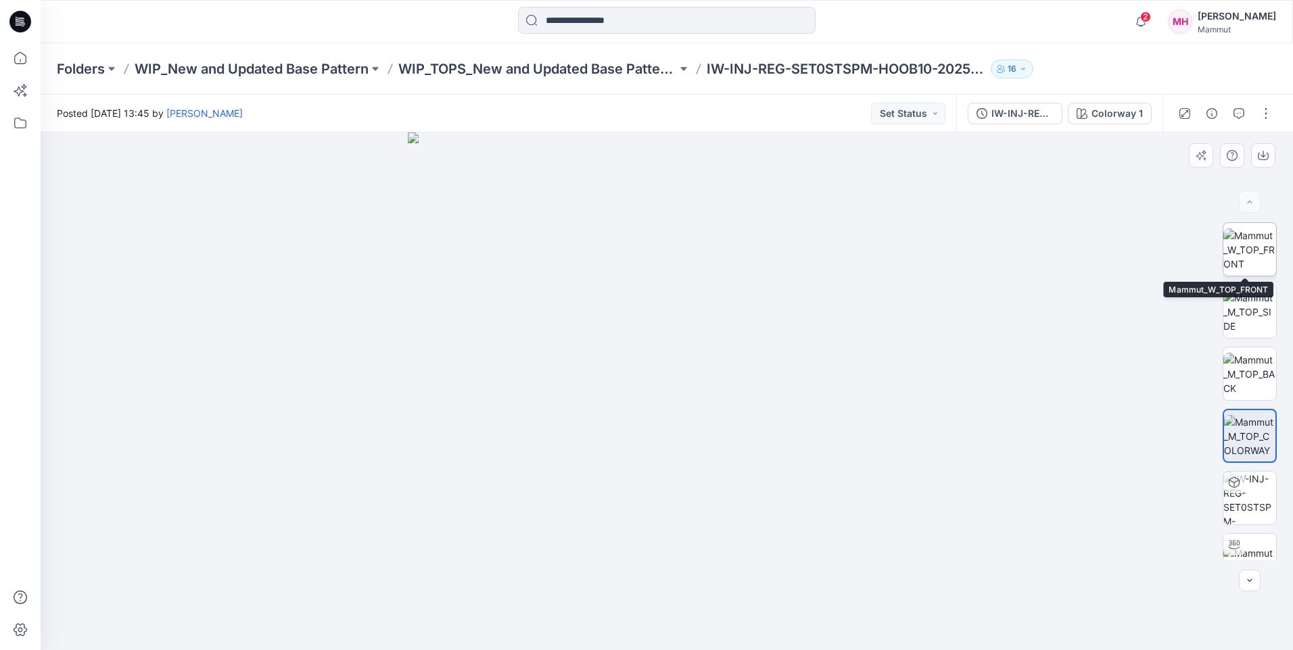
click at [1259, 256] on img at bounding box center [1249, 250] width 53 height 43
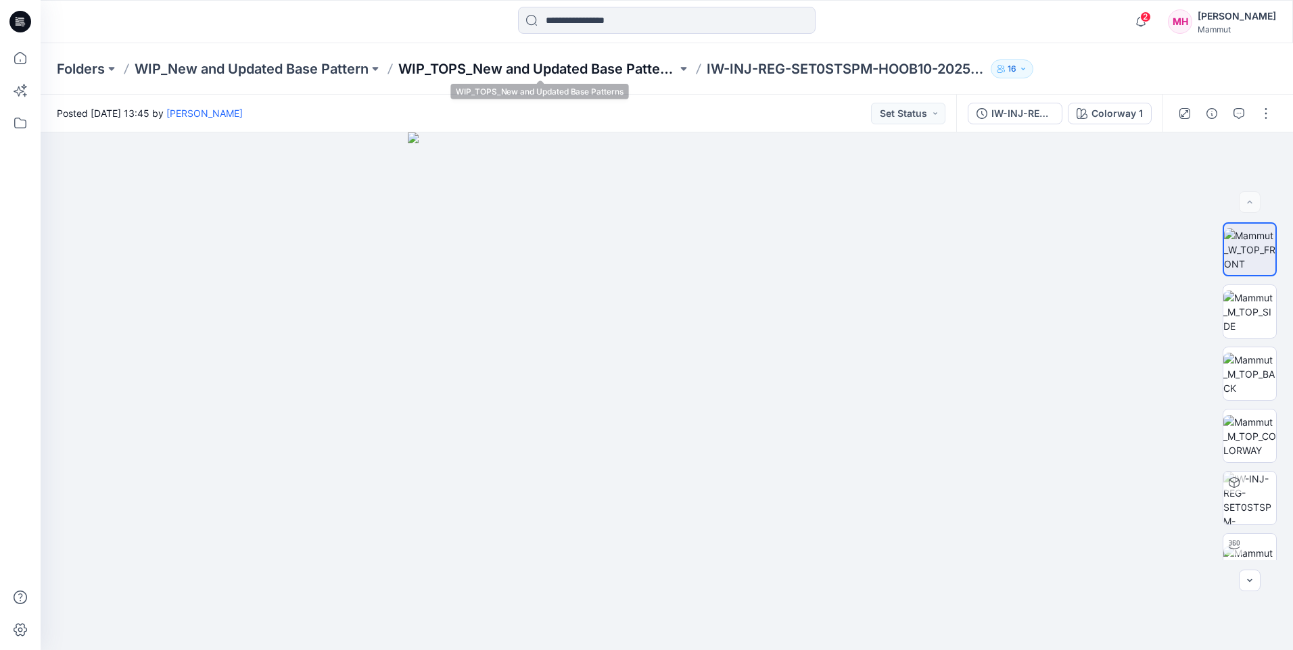
click at [600, 66] on p "WIP_TOPS_New and Updated Base Patterns" at bounding box center [537, 69] width 279 height 19
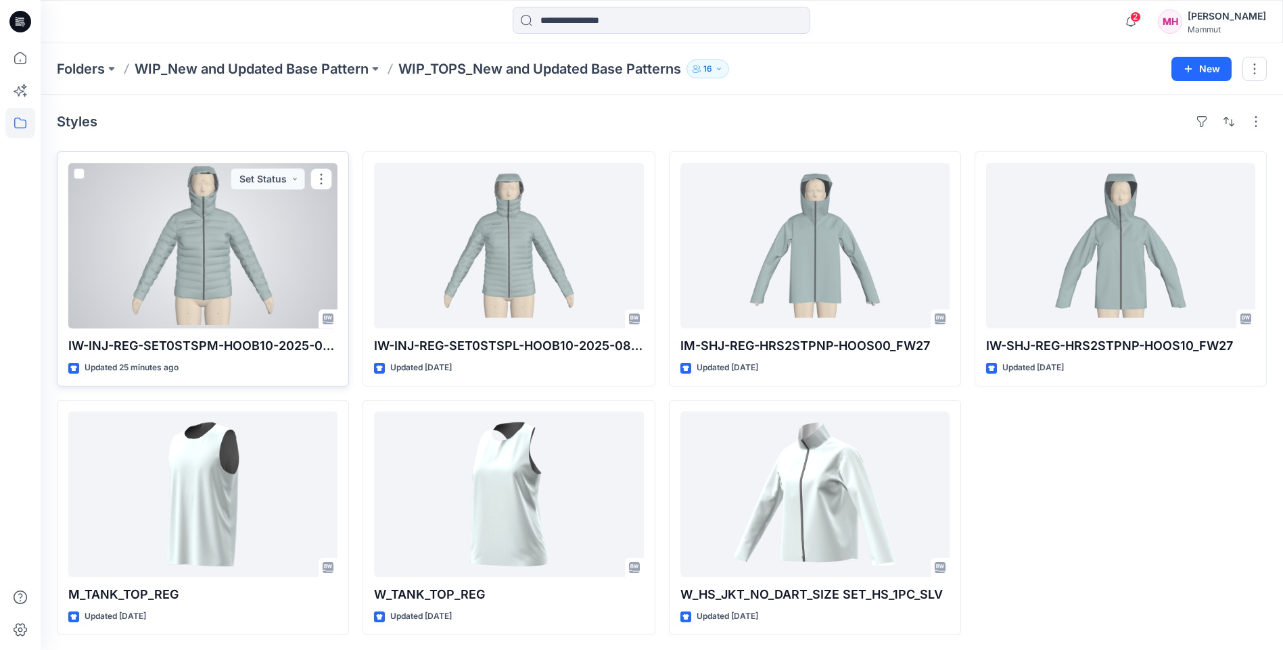
click at [209, 267] on div at bounding box center [202, 246] width 269 height 166
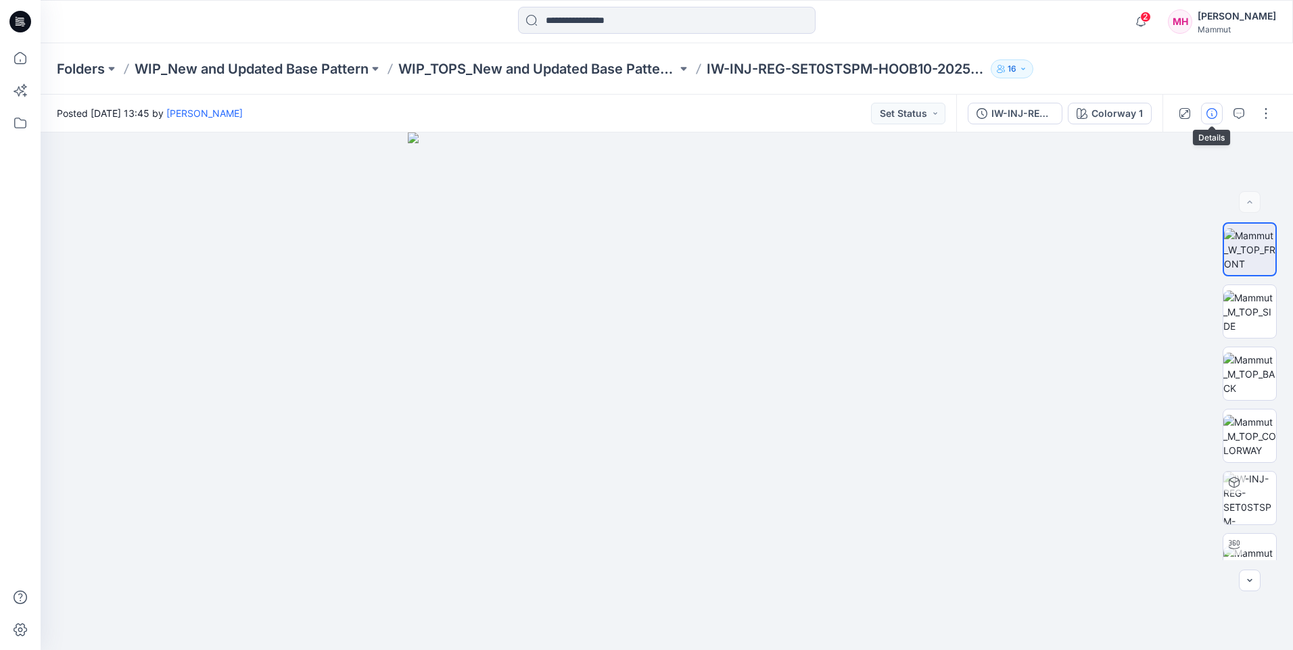
drag, startPoint x: 1215, startPoint y: 118, endPoint x: 921, endPoint y: 362, distance: 382.2
click at [1215, 118] on icon "button" at bounding box center [1211, 113] width 11 height 11
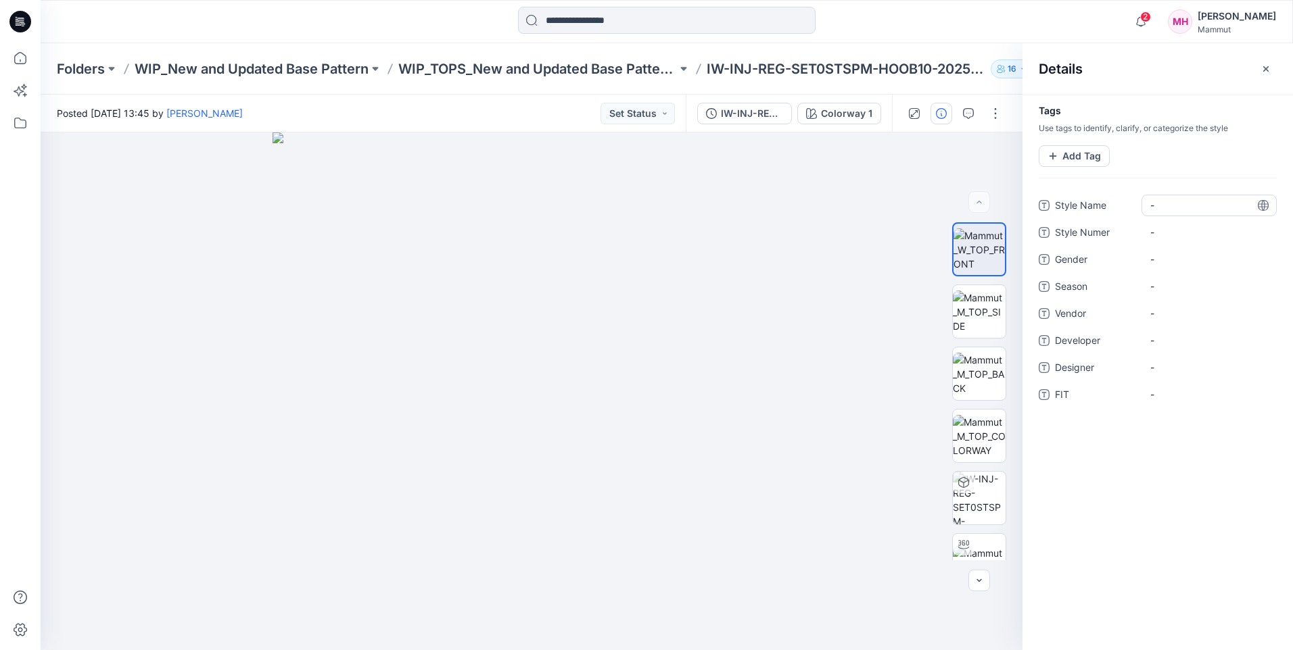
click at [1185, 206] on Name "-" at bounding box center [1209, 205] width 118 height 14
type textarea "**********"
click at [1222, 213] on div "-" at bounding box center [1208, 206] width 135 height 22
type textarea "**********"
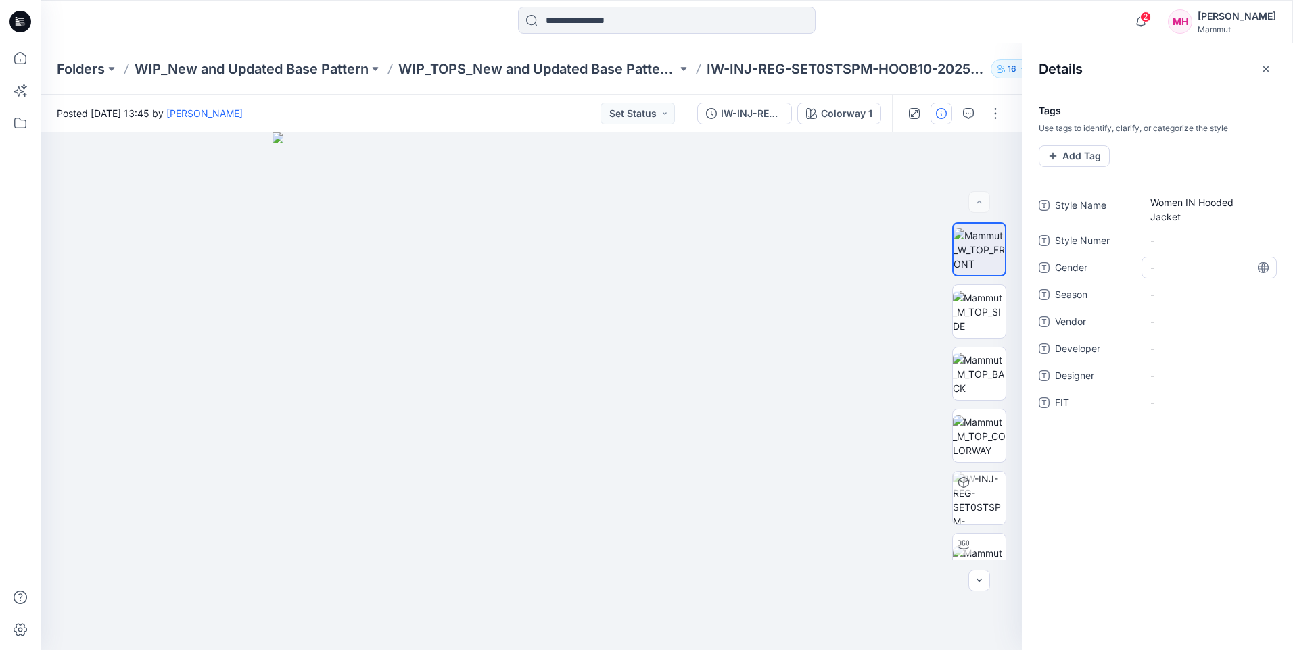
click at [1189, 250] on div "Style Name Women IN Hooded Jacket Style Numer - Gender - Season - Vendor - Deve…" at bounding box center [1158, 312] width 238 height 235
click at [1179, 258] on div "-" at bounding box center [1208, 268] width 135 height 22
type textarea "*****"
click at [1178, 293] on span "-" at bounding box center [1209, 294] width 118 height 14
type textarea "****"
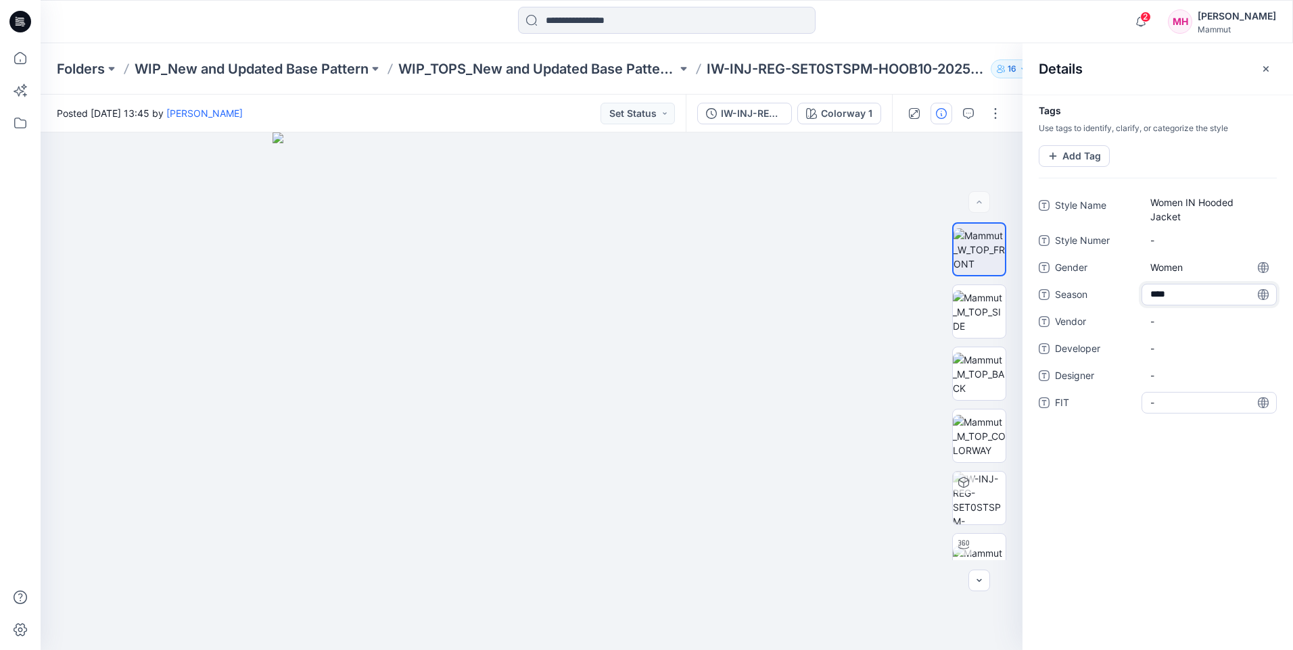
click at [1166, 406] on span "-" at bounding box center [1209, 403] width 118 height 14
type textarea "**********"
click at [1150, 486] on div "**********" at bounding box center [1157, 373] width 270 height 556
click at [1268, 66] on icon "button" at bounding box center [1265, 69] width 11 height 11
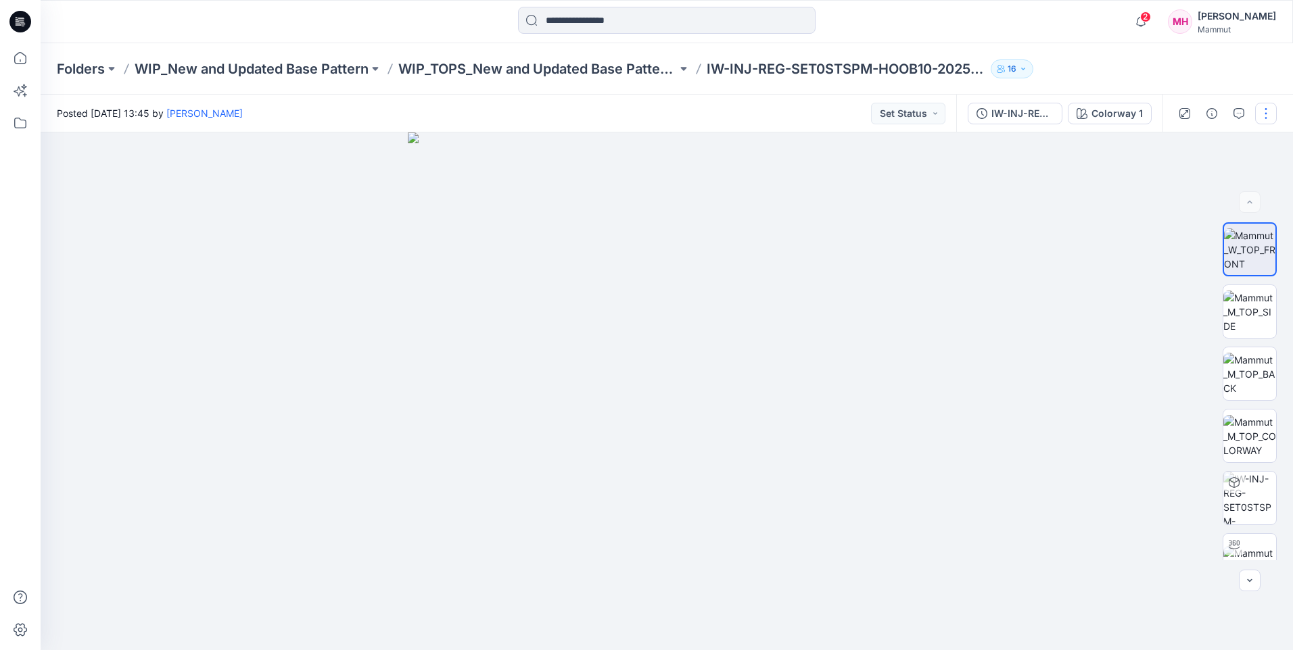
click at [1266, 110] on button "button" at bounding box center [1266, 114] width 22 height 22
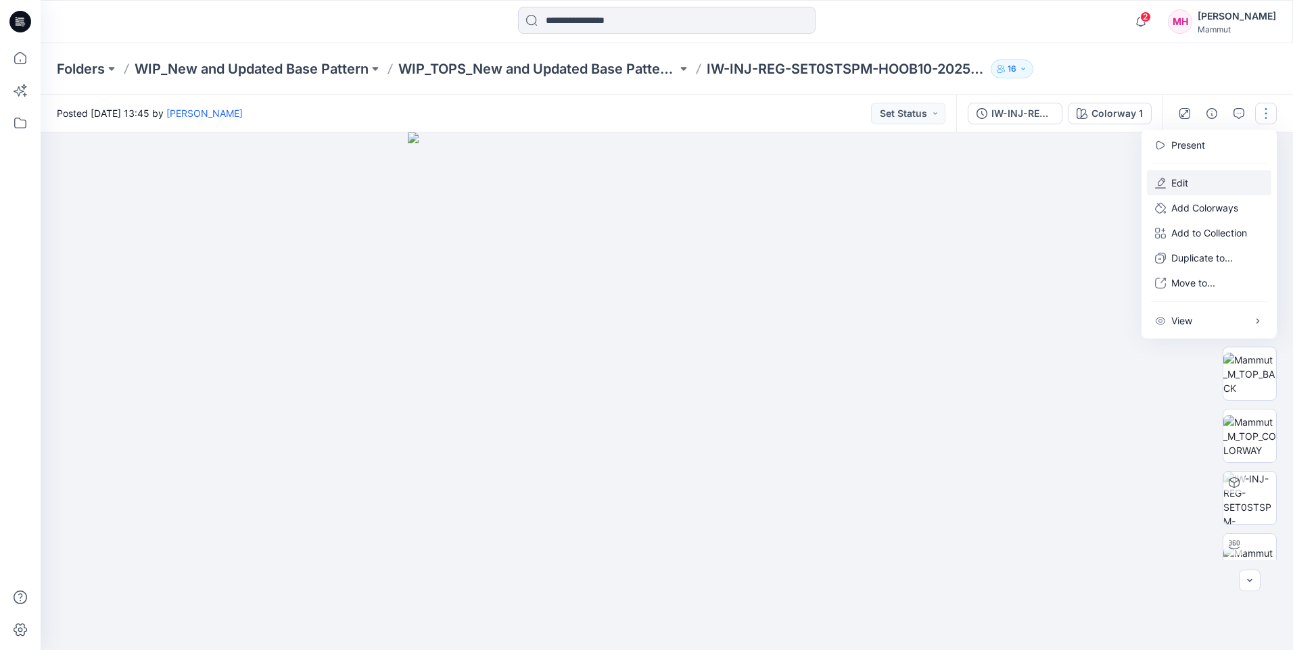
click at [1178, 185] on p "Edit" at bounding box center [1179, 183] width 17 height 14
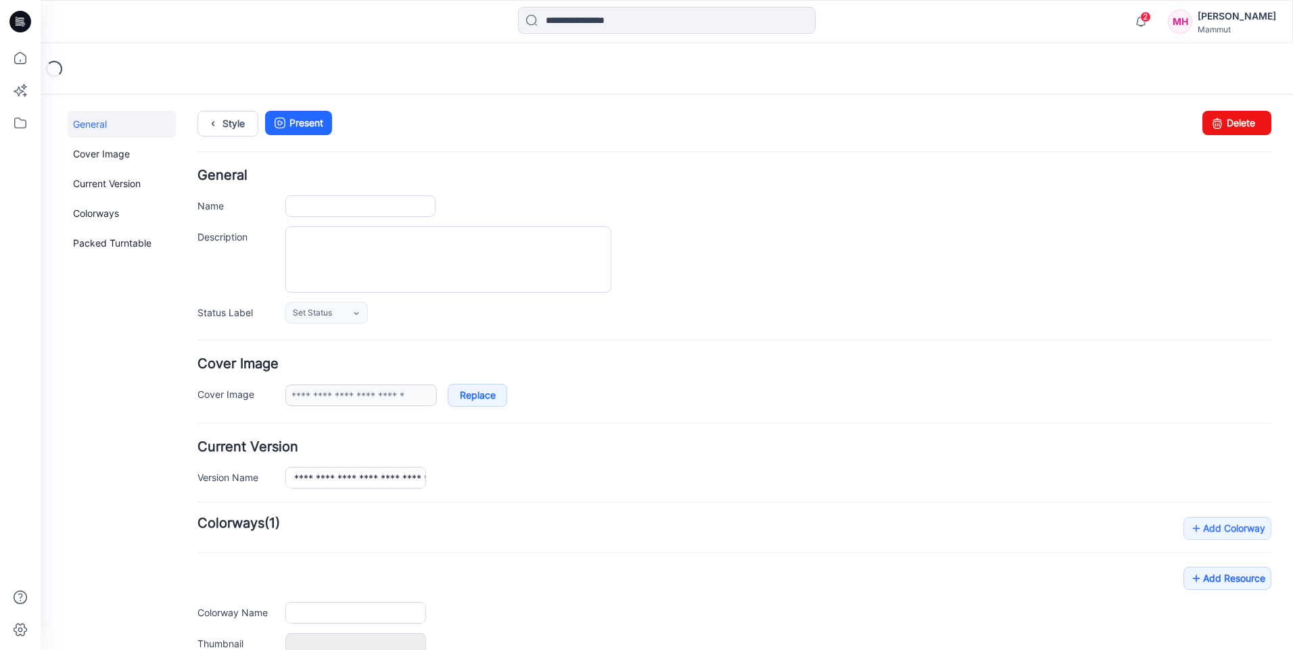
type input "**********"
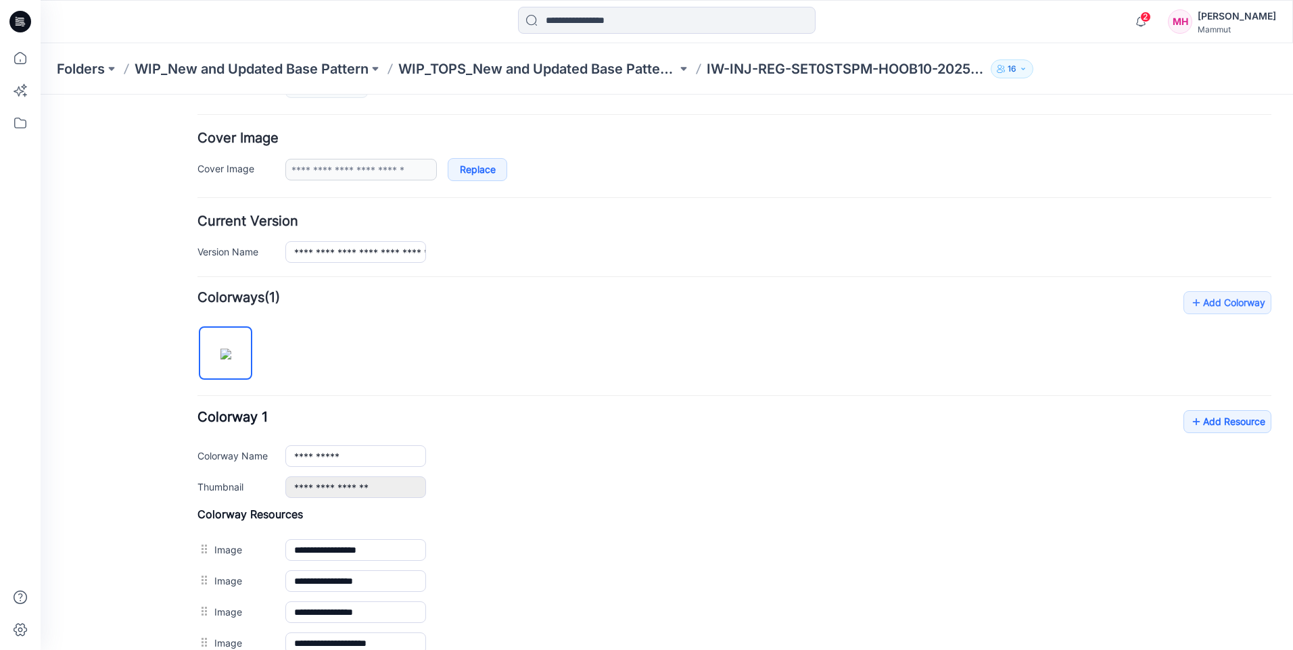
scroll to position [452, 0]
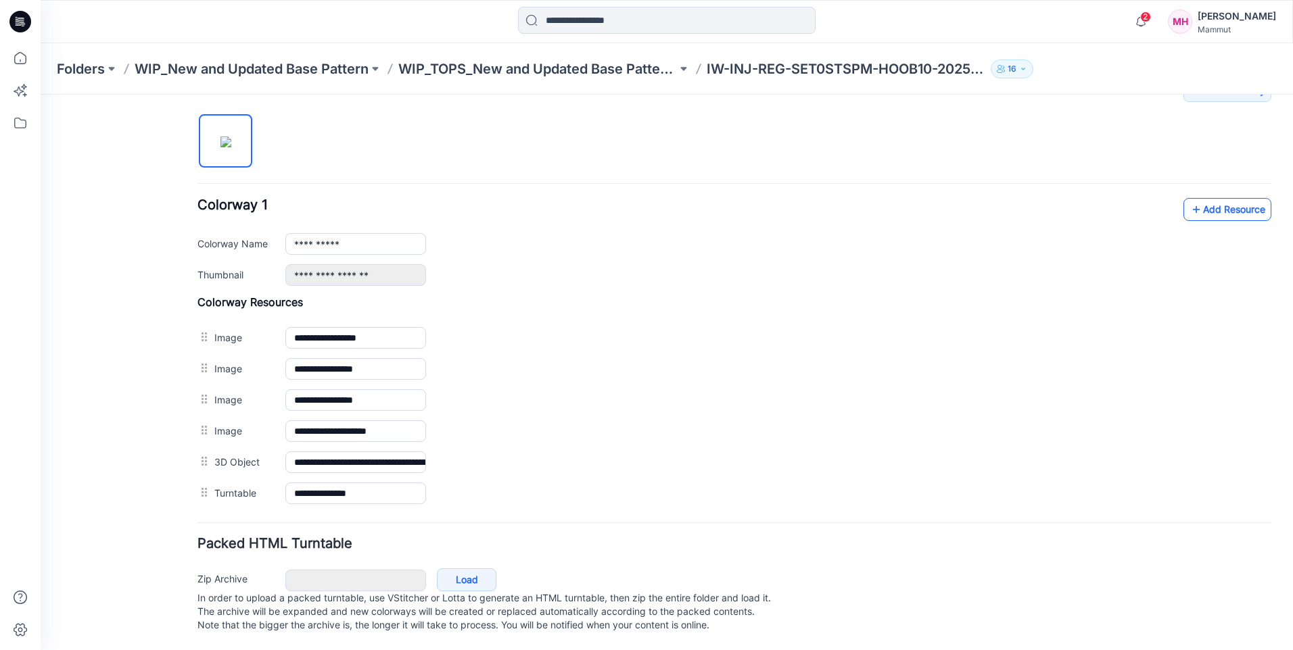
click at [1200, 198] on link "Add Resource" at bounding box center [1227, 209] width 88 height 23
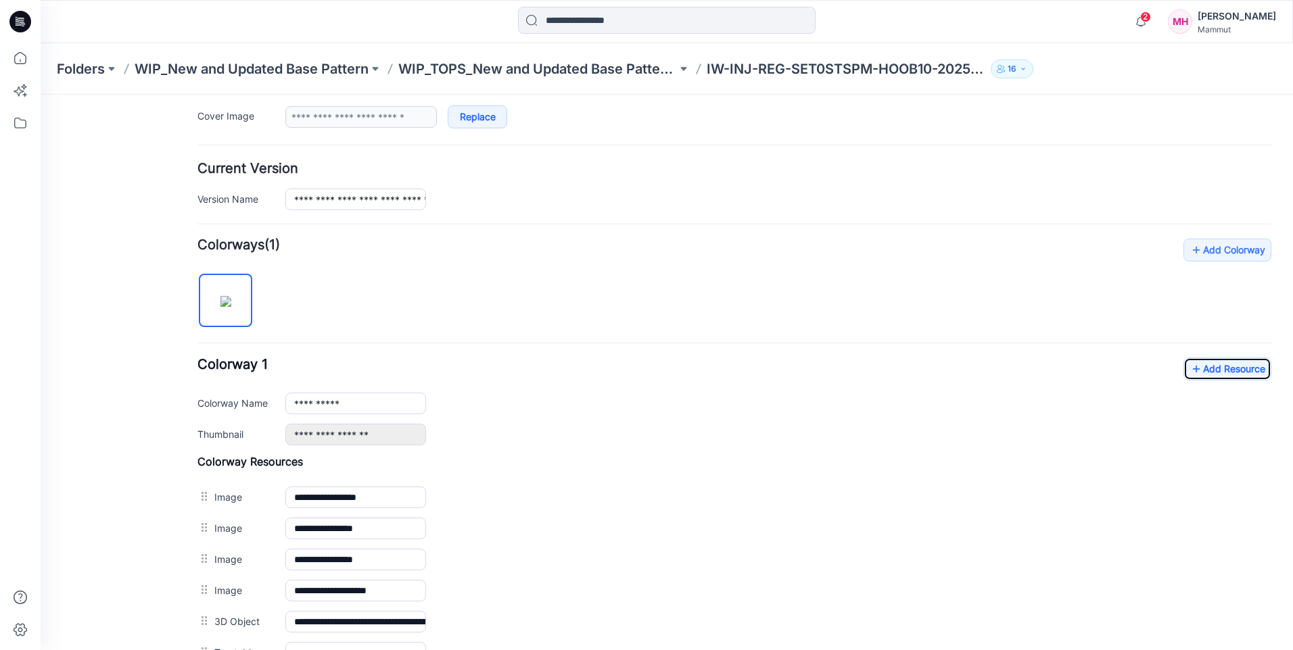
scroll to position [0, 0]
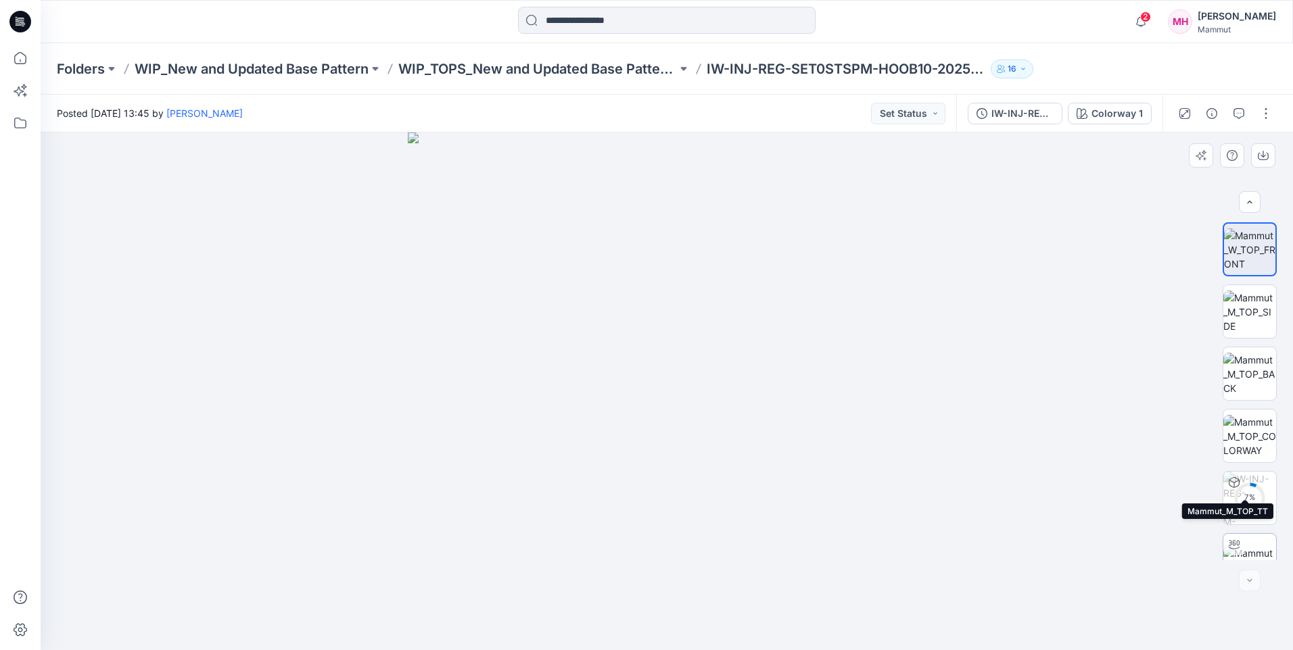
scroll to position [89, 0]
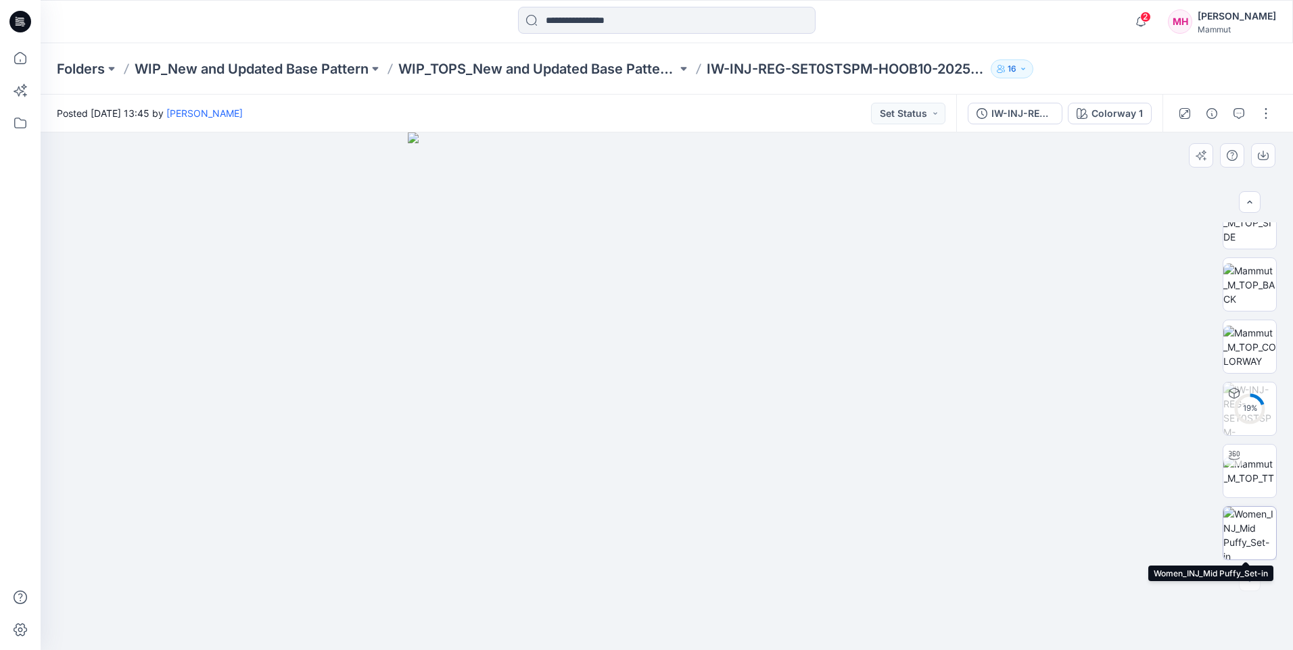
click at [1246, 532] on img at bounding box center [1249, 533] width 53 height 53
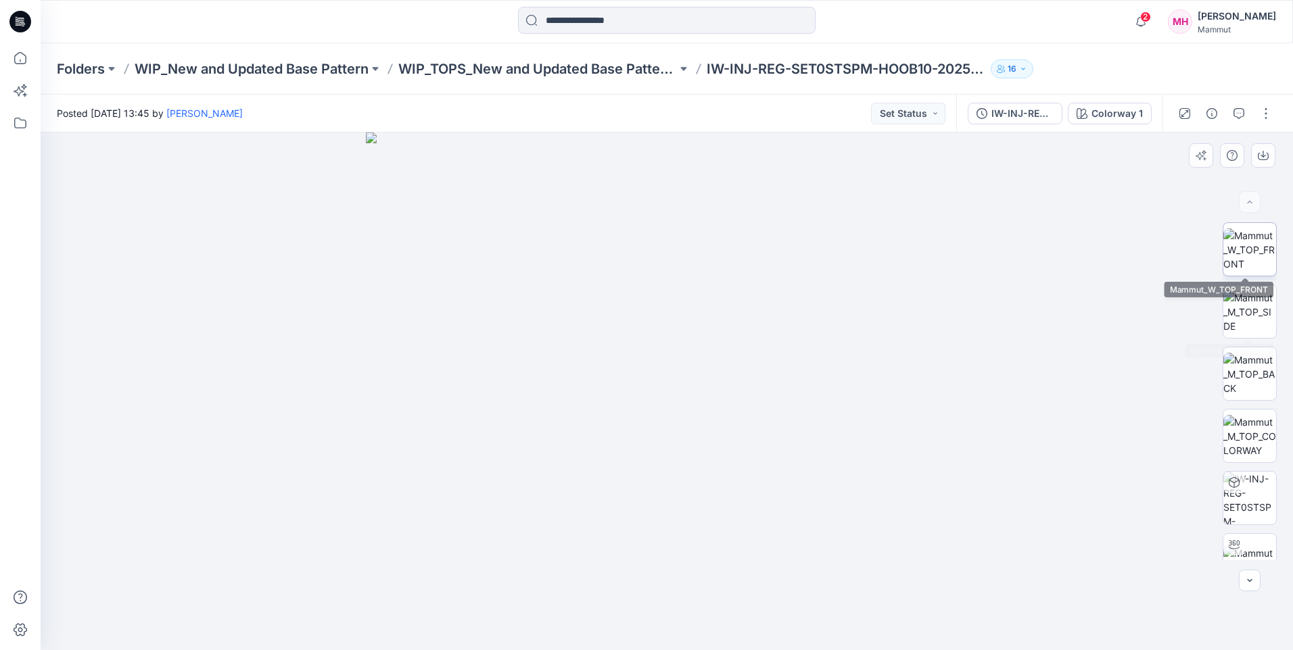
click at [1256, 245] on img at bounding box center [1249, 250] width 53 height 43
click at [617, 70] on p "WIP_TOPS_New and Updated Base Patterns" at bounding box center [537, 69] width 279 height 19
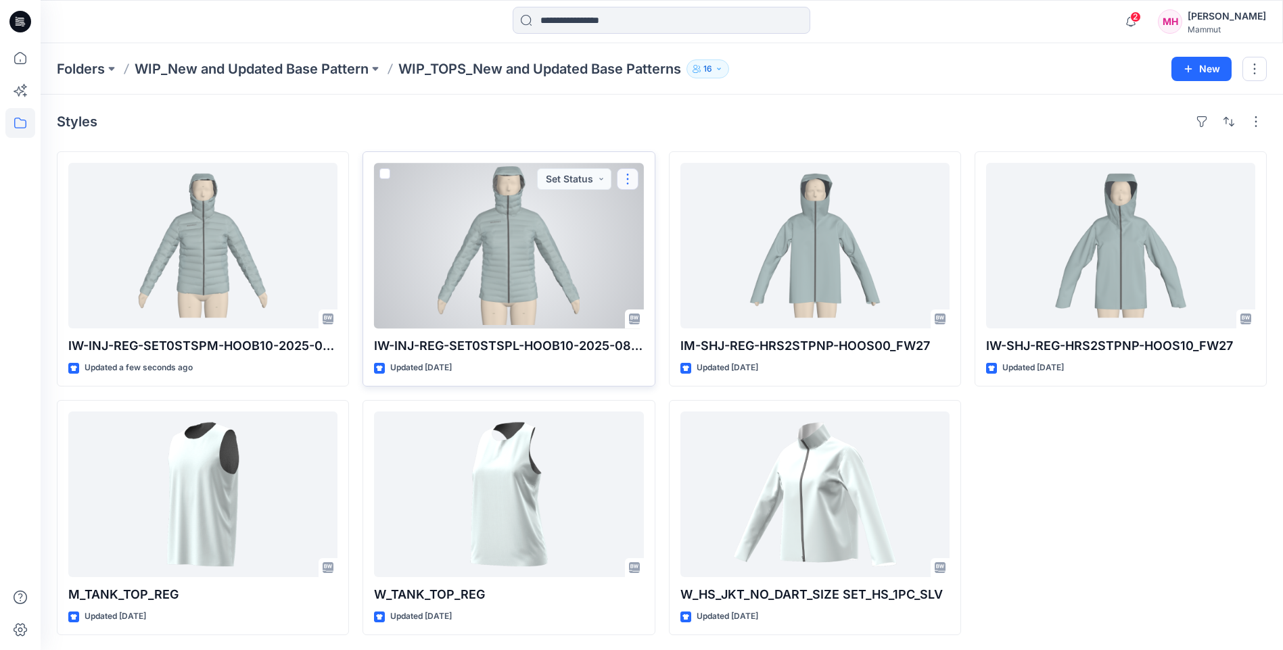
click at [630, 181] on button "button" at bounding box center [628, 179] width 22 height 22
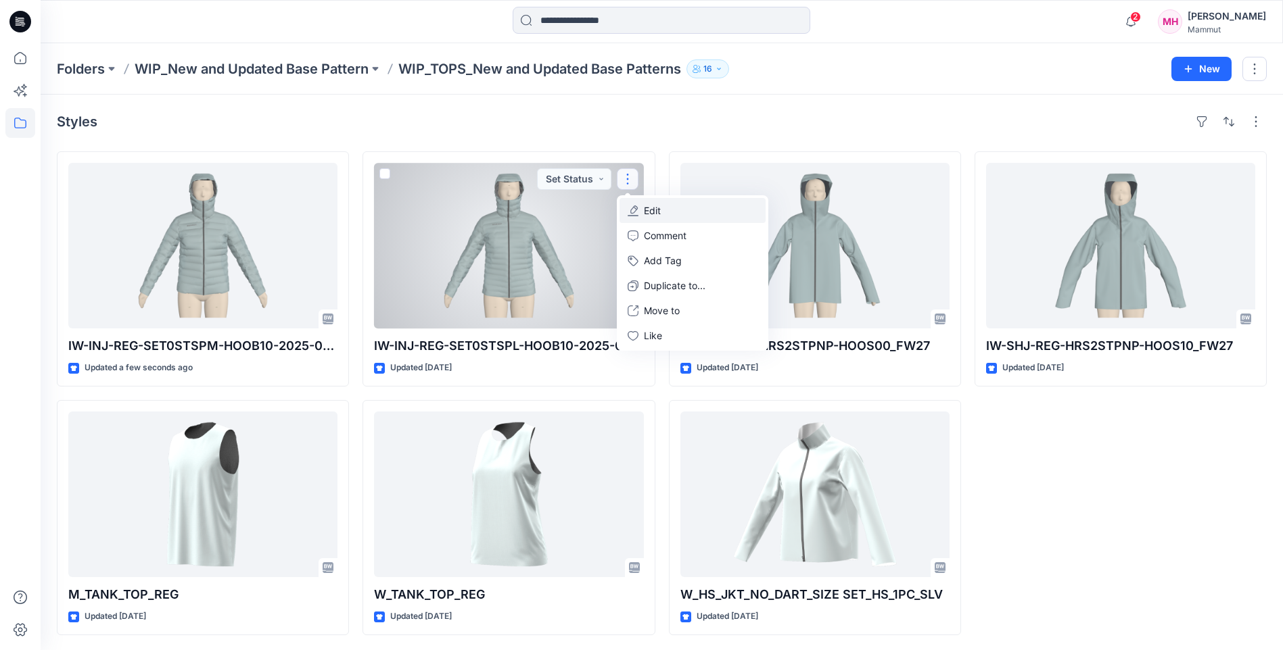
click at [660, 218] on button "Edit" at bounding box center [692, 210] width 146 height 25
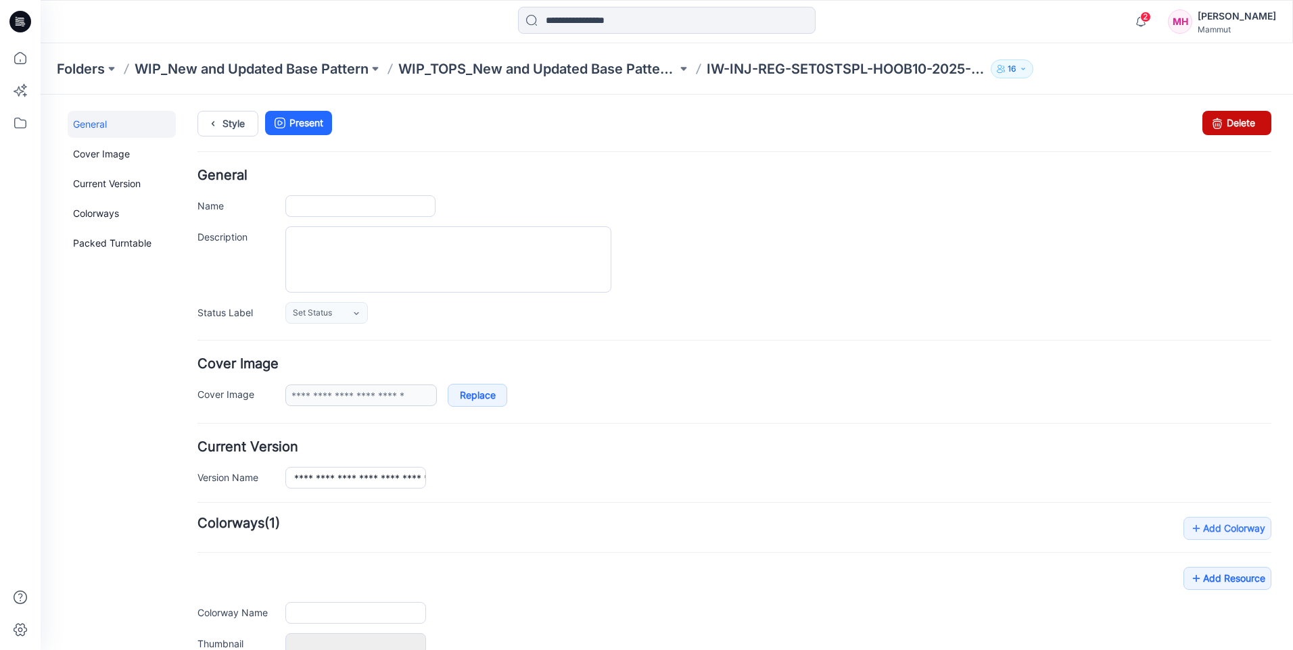
type input "**********"
click at [1243, 118] on link "Delete" at bounding box center [1236, 123] width 69 height 24
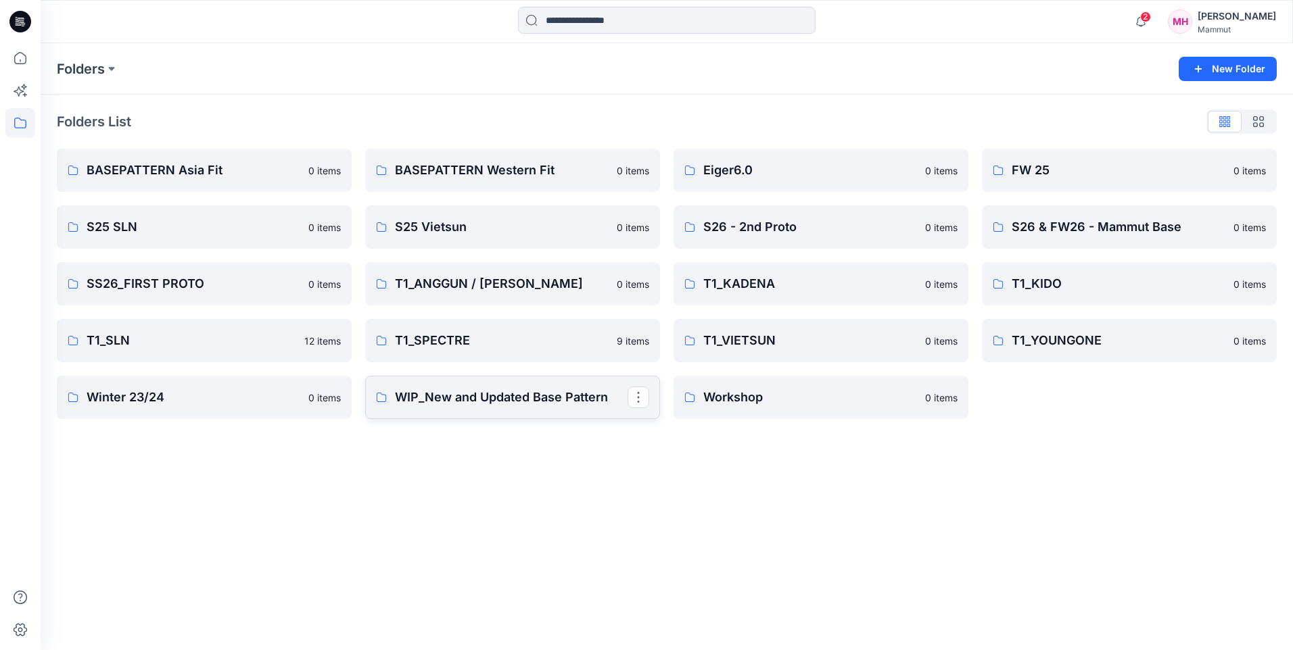
click at [533, 410] on link "WIP_New and Updated Base Pattern" at bounding box center [512, 397] width 295 height 43
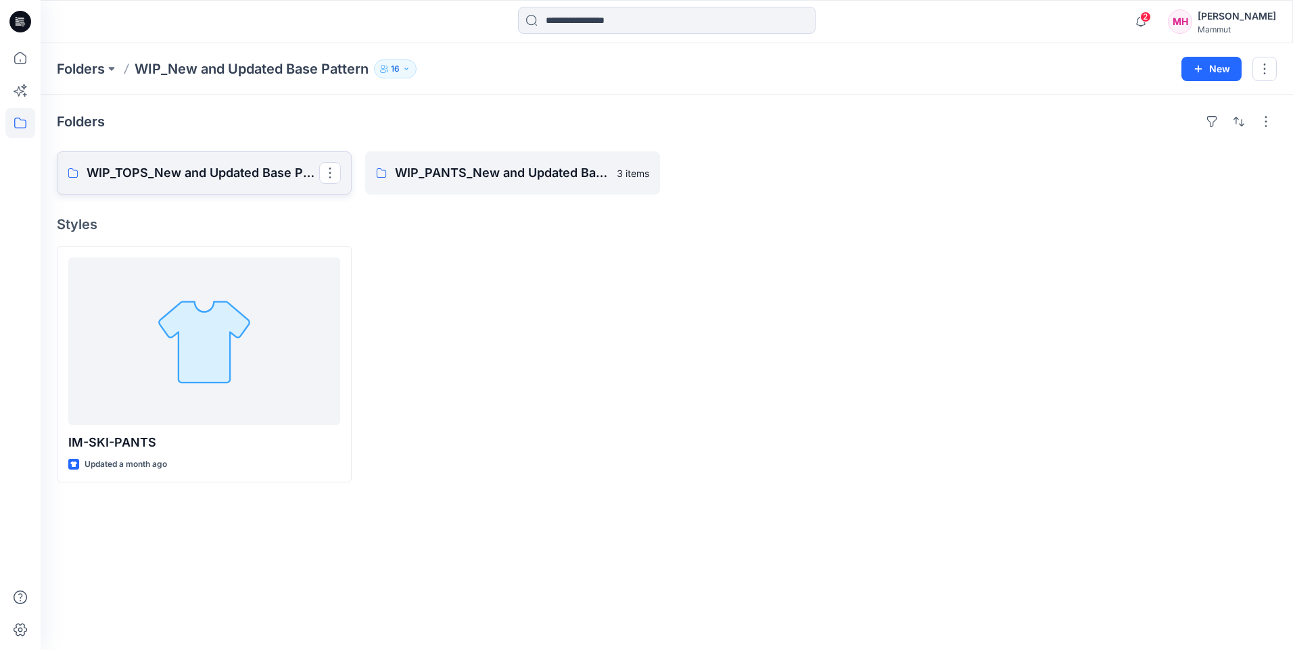
click at [193, 175] on p "WIP_TOPS_New and Updated Base Patterns" at bounding box center [203, 173] width 233 height 19
